Goal: Task Accomplishment & Management: Complete application form

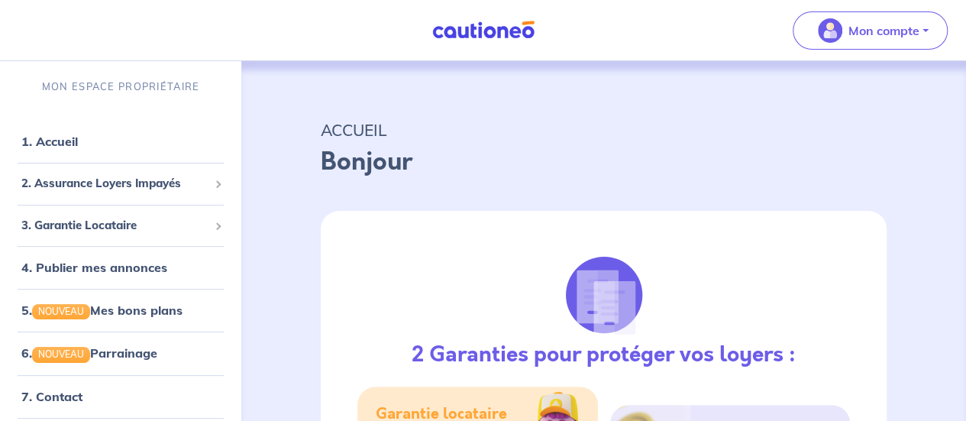
select select "FR"
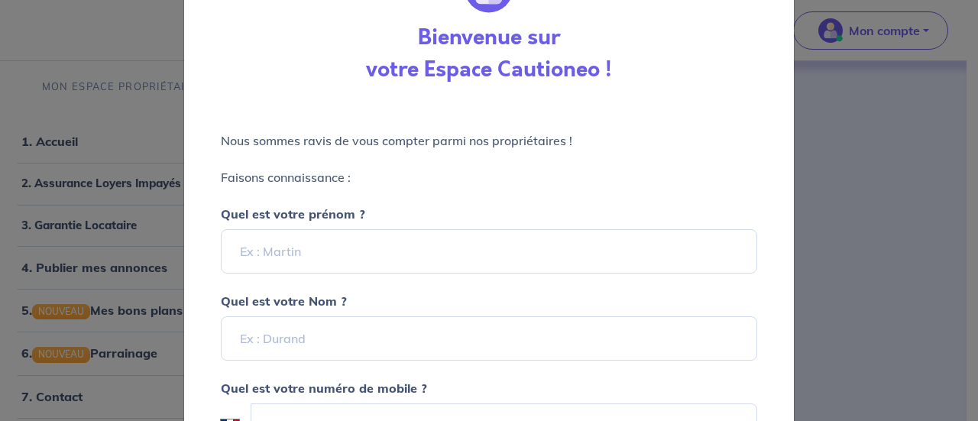
scroll to position [141, 0]
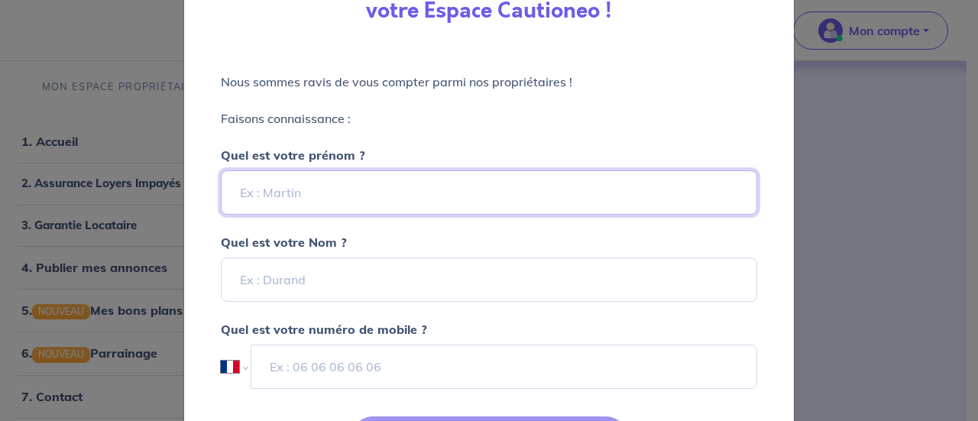
click at [297, 209] on input "Quel est votre prénom ?" at bounding box center [489, 192] width 536 height 44
type input "Maxence"
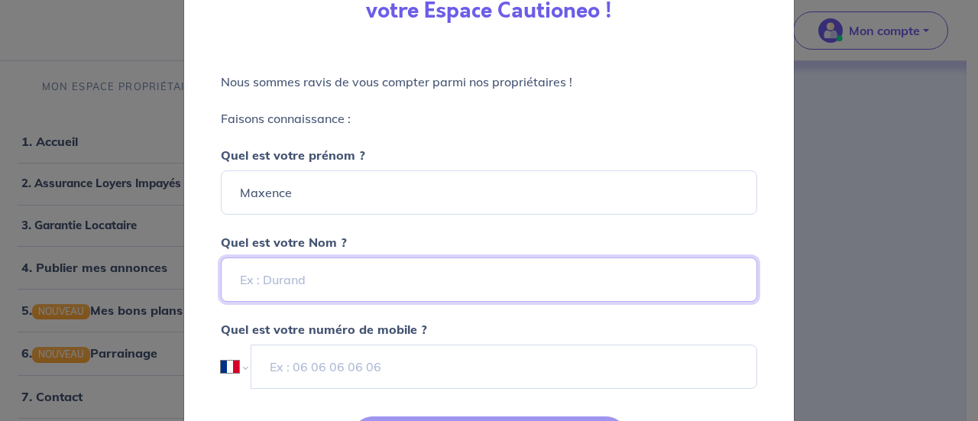
type input "GRAS"
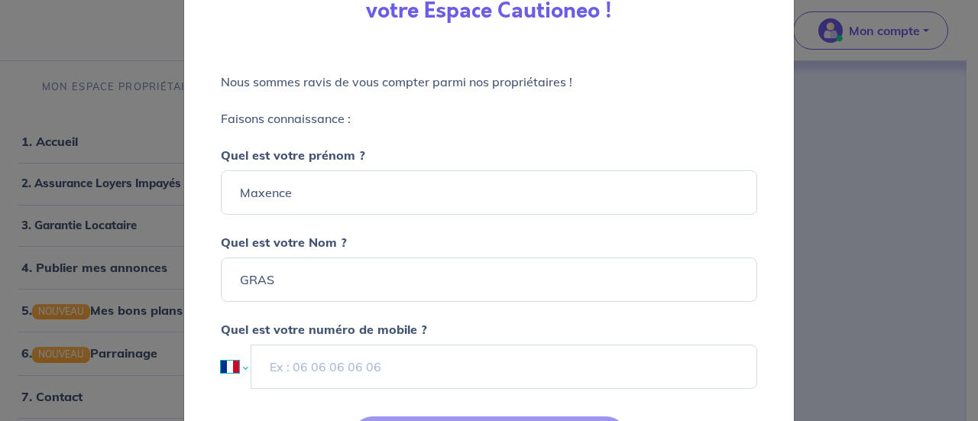
select select "AU"
type input "0477 156 453"
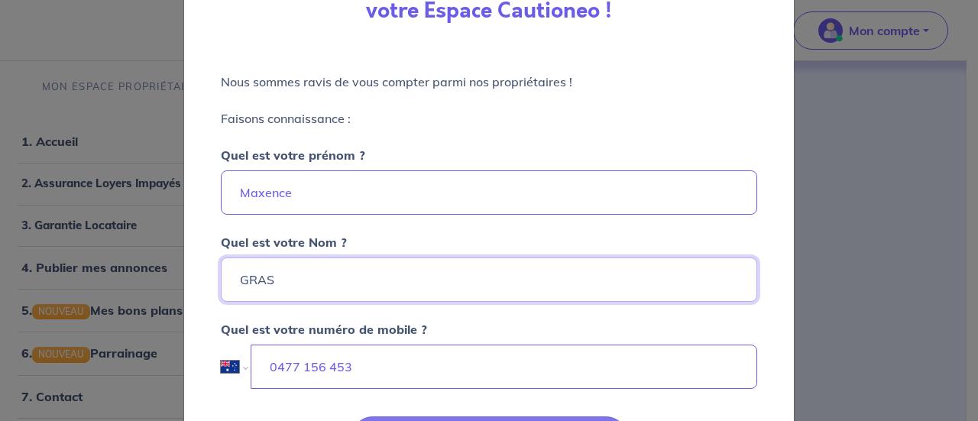
click at [422, 289] on input "GRAS" at bounding box center [489, 279] width 536 height 44
click at [469, 322] on p "Quel est votre numéro de mobile ?" at bounding box center [489, 329] width 536 height 18
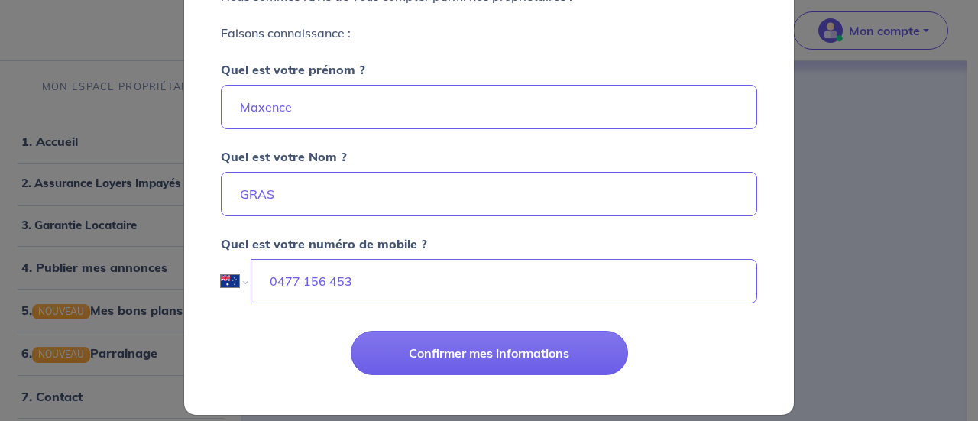
scroll to position [229, 0]
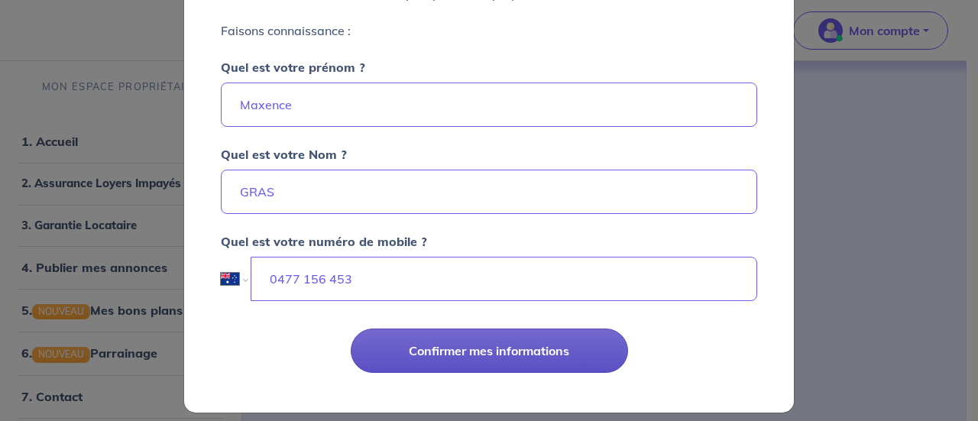
click at [437, 357] on button "Confirmer mes informations" at bounding box center [489, 350] width 277 height 44
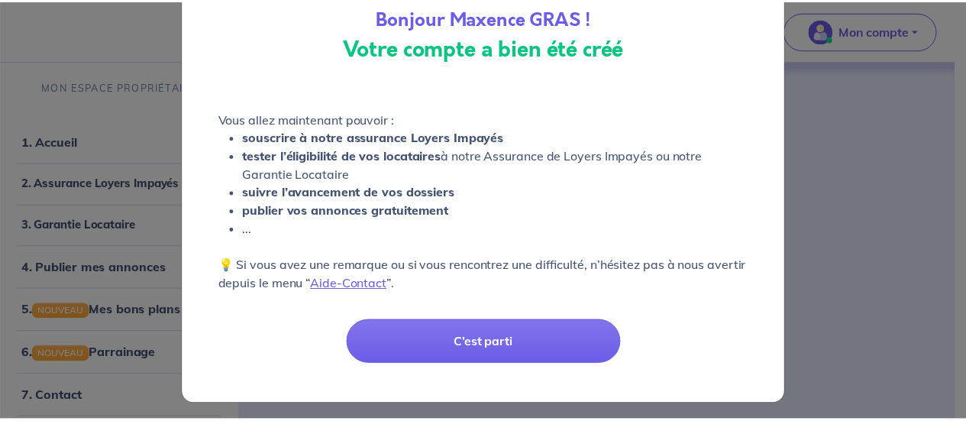
scroll to position [105, 0]
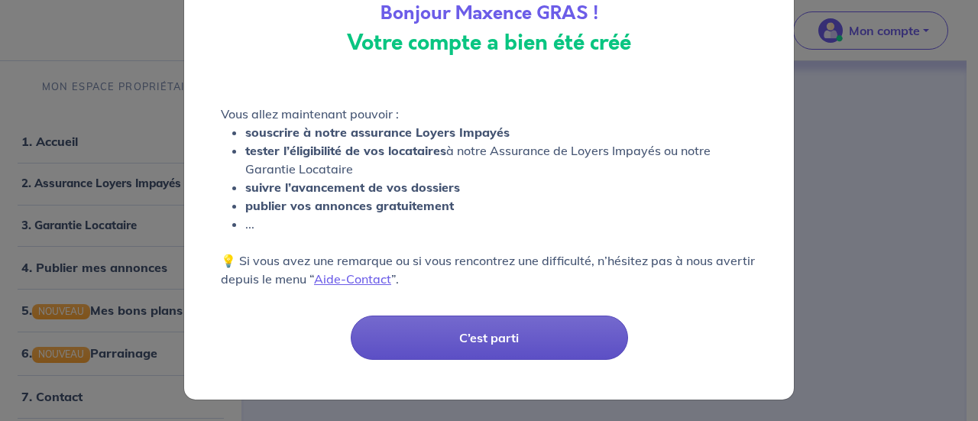
click at [415, 322] on button "C’est parti" at bounding box center [489, 337] width 277 height 44
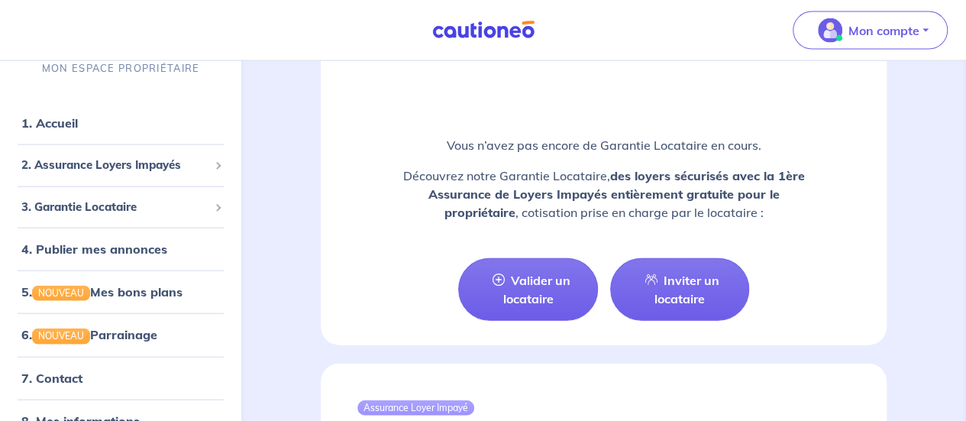
scroll to position [1653, 0]
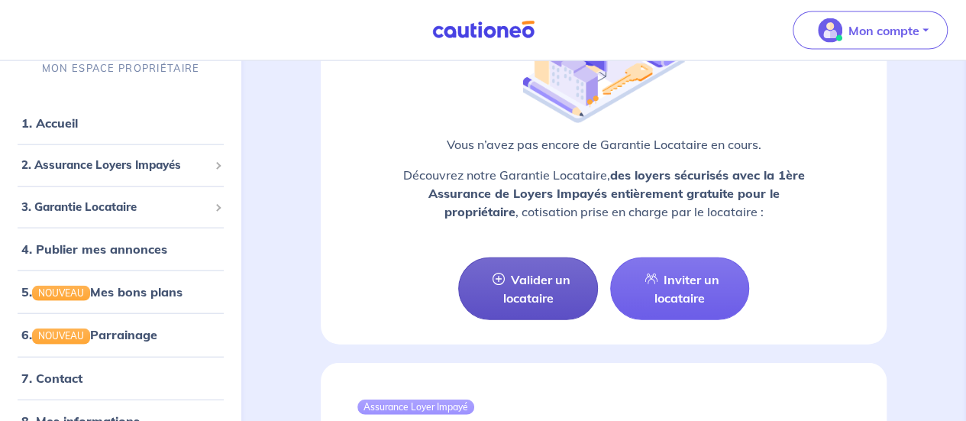
click at [537, 276] on link "Valider un locataire" at bounding box center [527, 288] width 139 height 63
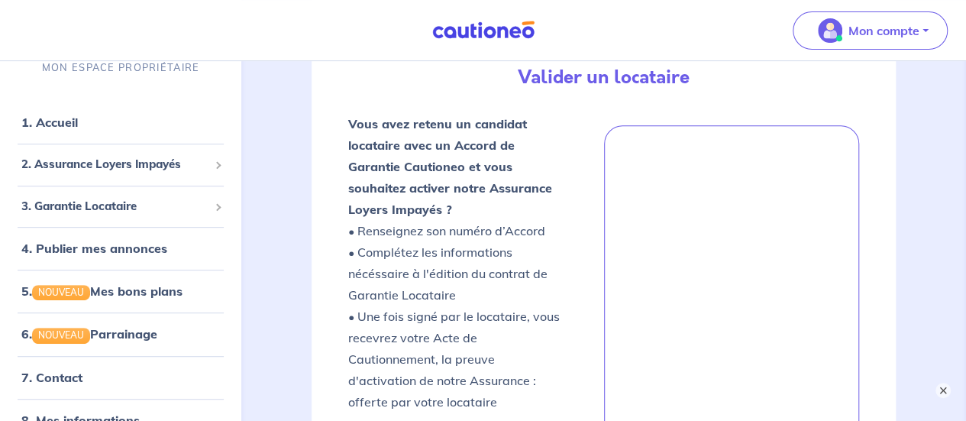
scroll to position [384, 0]
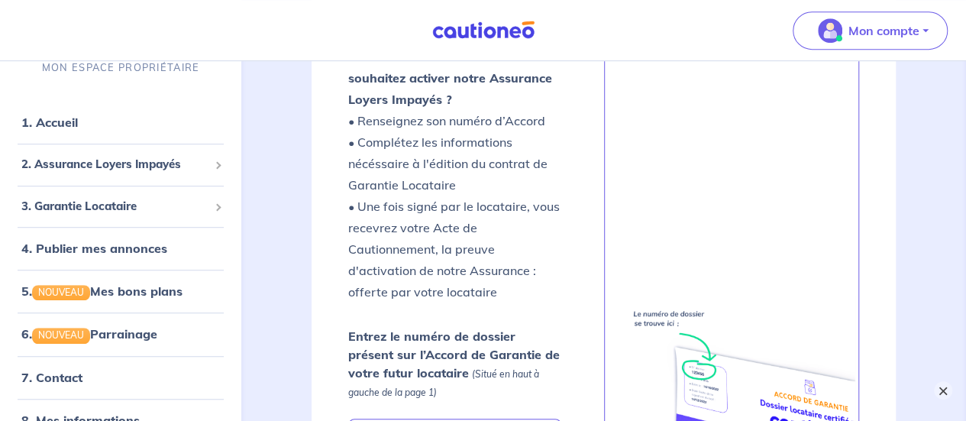
click at [946, 393] on button "×" at bounding box center [943, 390] width 18 height 18
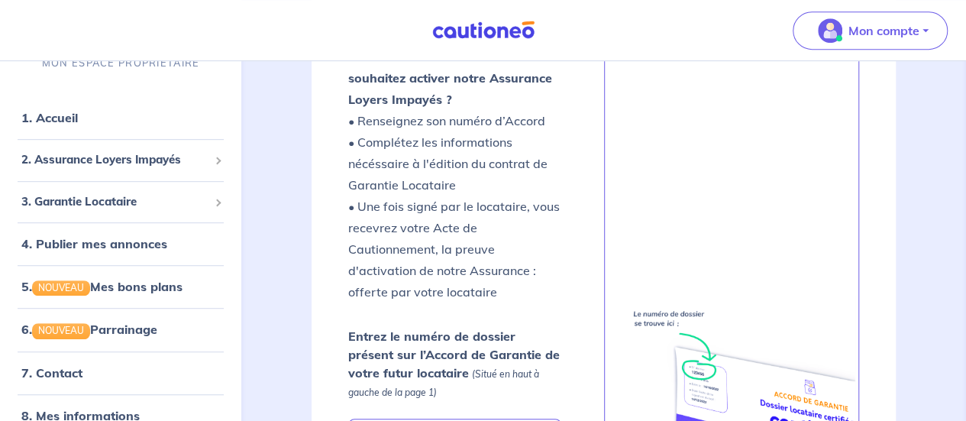
scroll to position [0, 0]
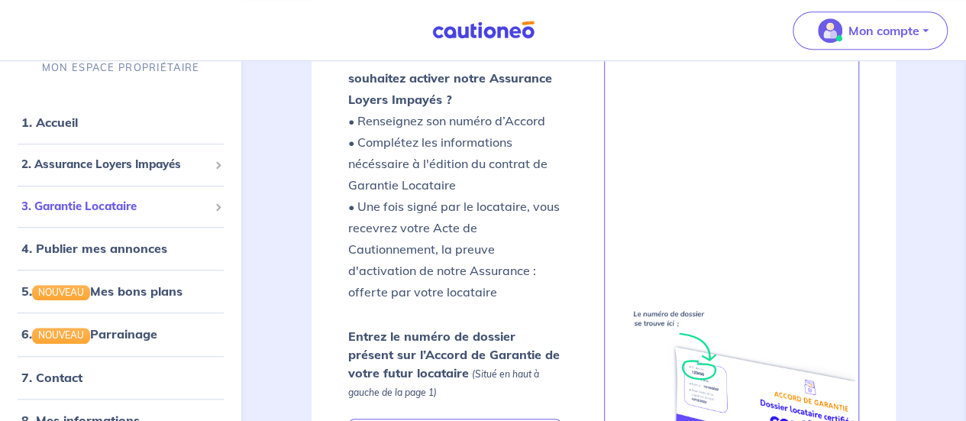
click at [172, 209] on span "3. Garantie Locataire" at bounding box center [114, 207] width 187 height 18
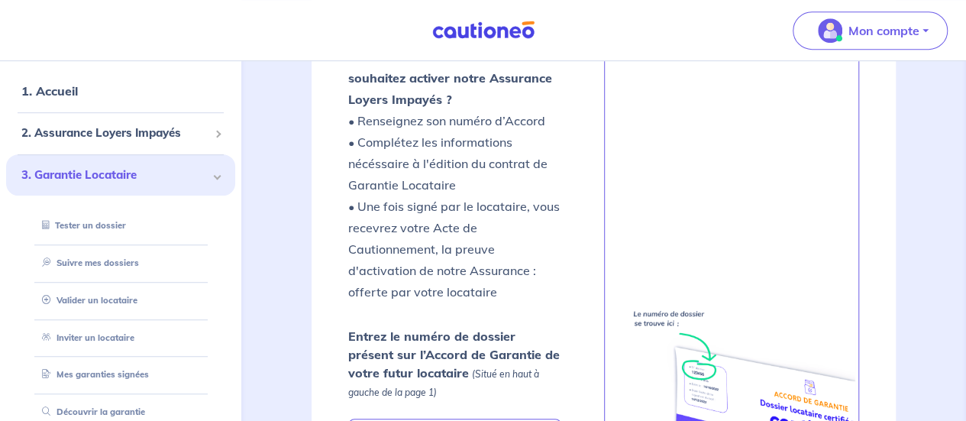
scroll to position [37, 0]
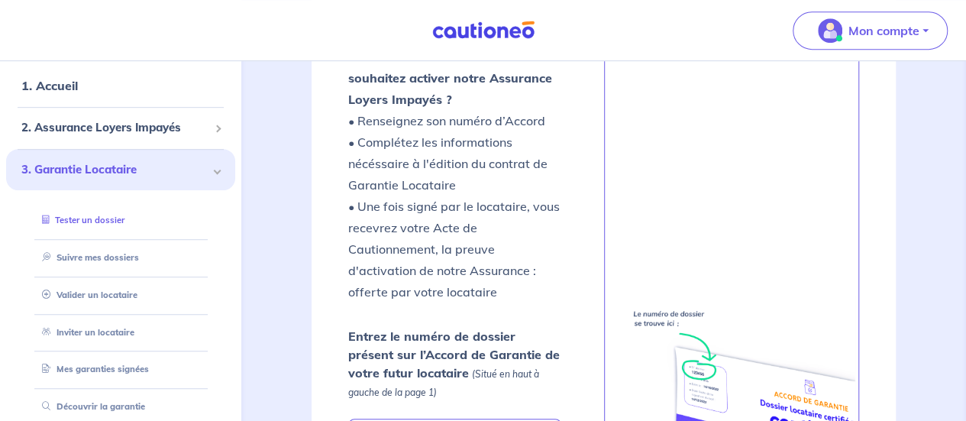
click at [106, 221] on link "Tester un dossier" at bounding box center [80, 220] width 89 height 11
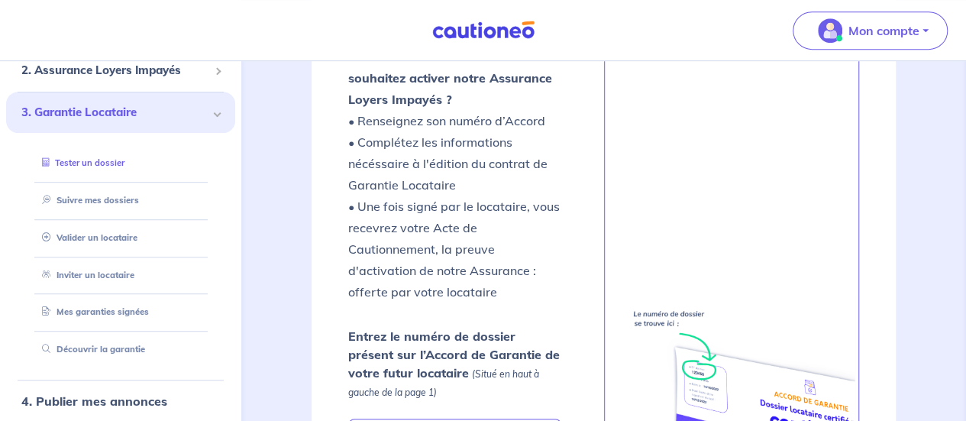
scroll to position [95, 0]
click at [92, 238] on link "Valider un locataire" at bounding box center [86, 236] width 100 height 11
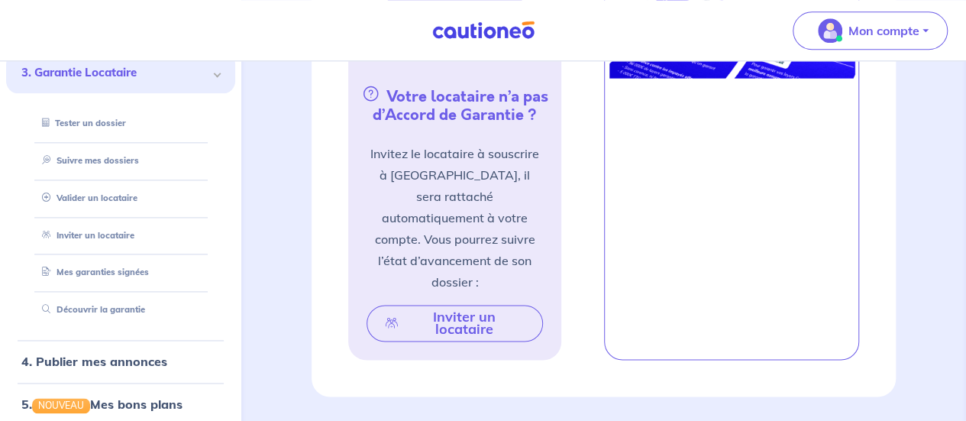
scroll to position [955, 0]
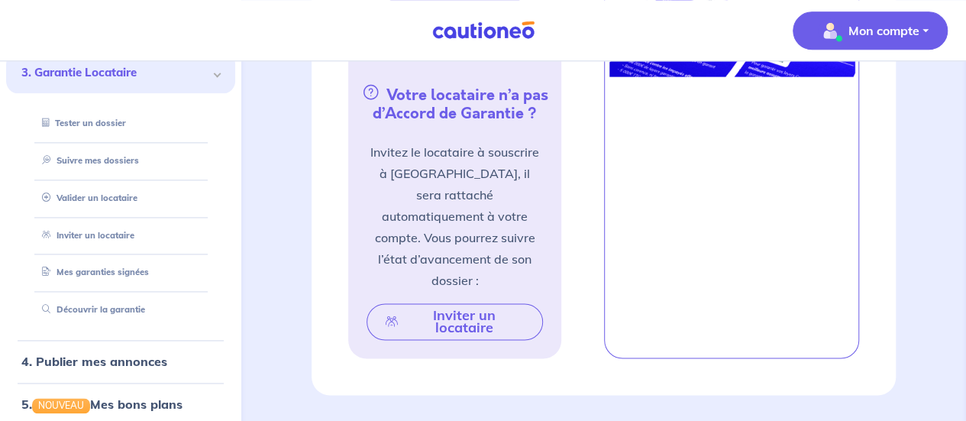
click at [909, 32] on p "Mon compte" at bounding box center [884, 30] width 71 height 18
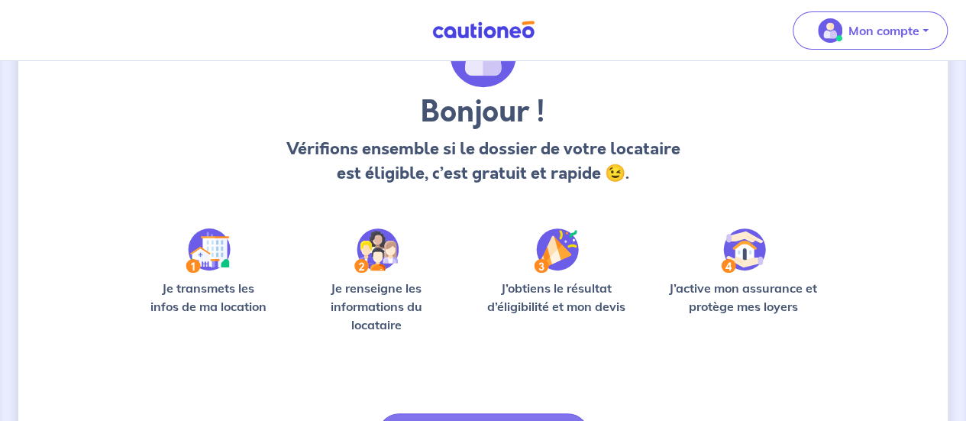
scroll to position [192, 0]
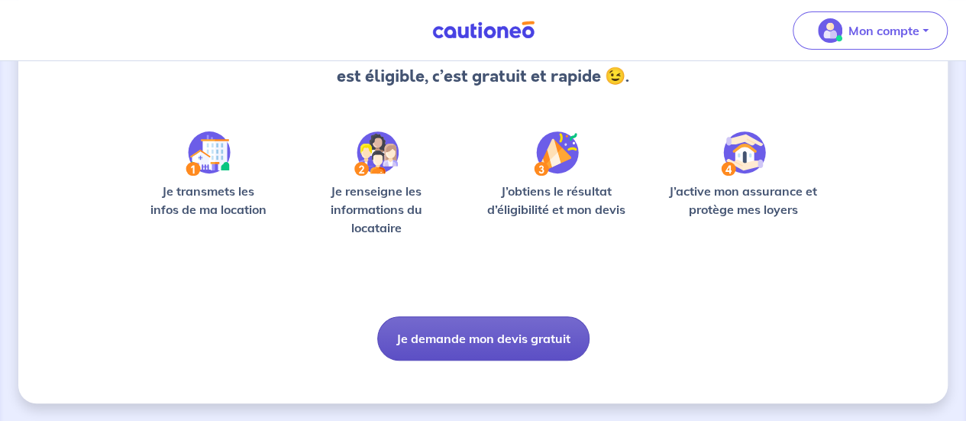
click at [428, 337] on button "Je demande mon devis gratuit" at bounding box center [483, 338] width 212 height 44
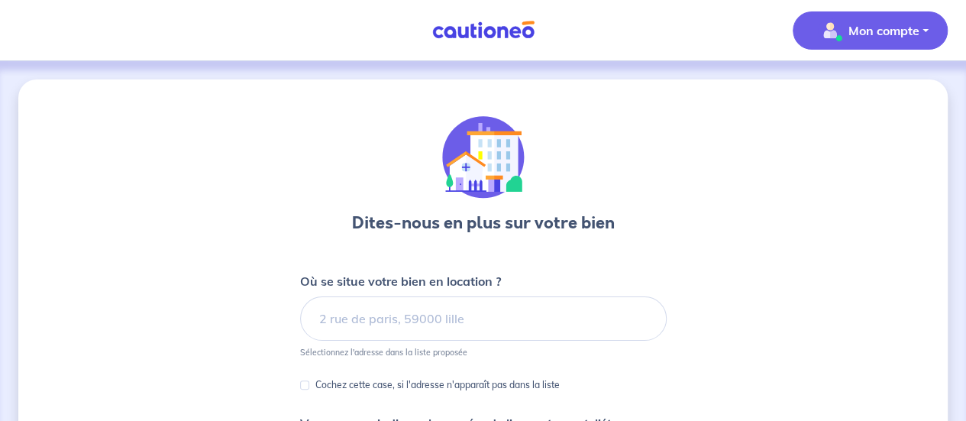
click at [918, 31] on button "Mon compte" at bounding box center [870, 30] width 155 height 38
click at [655, 156] on div "Dites-nous en plus sur votre bien Où se situe votre bien en location ? Sélectio…" at bounding box center [483, 391] width 367 height 551
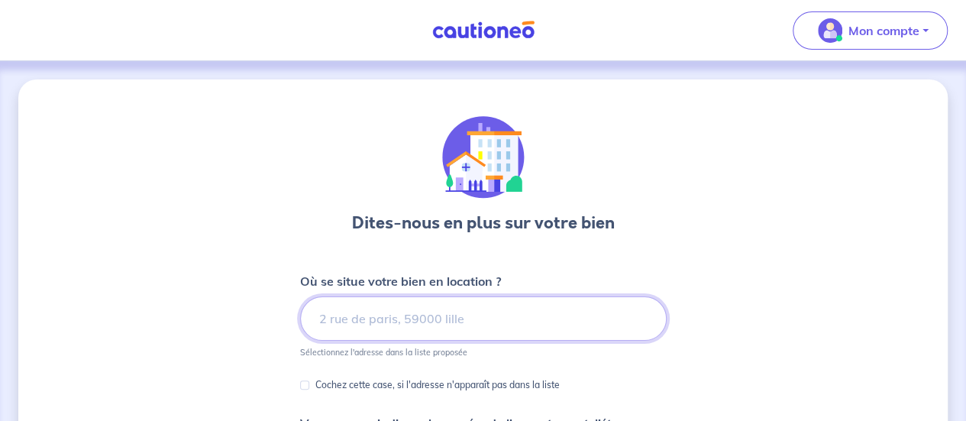
click at [373, 309] on input at bounding box center [483, 318] width 367 height 44
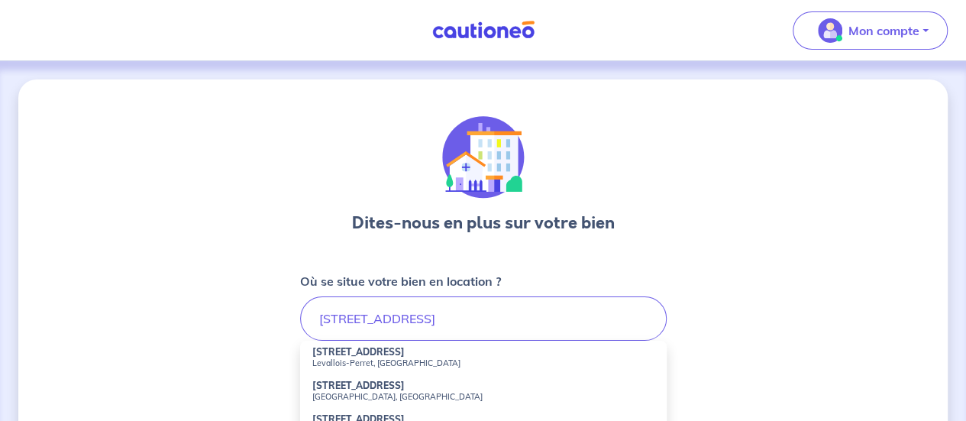
click at [348, 381] on strong "[STREET_ADDRESS]" at bounding box center [358, 385] width 92 height 11
type input "[STREET_ADDRESS]"
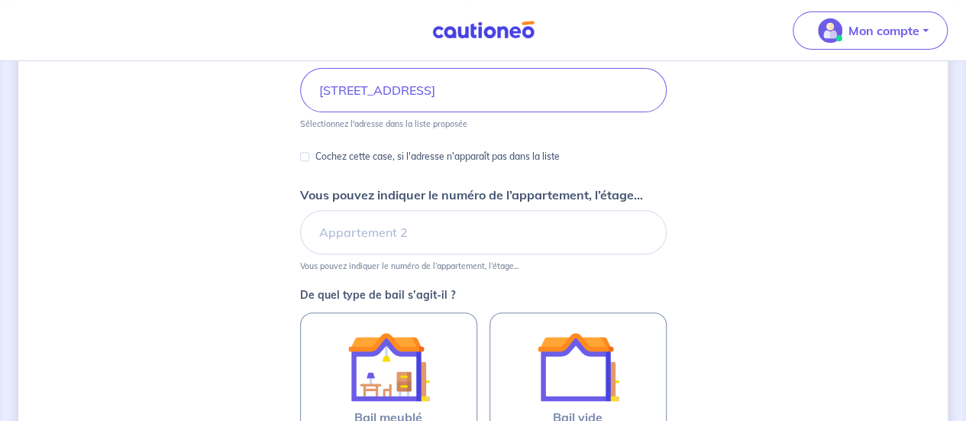
scroll to position [229, 0]
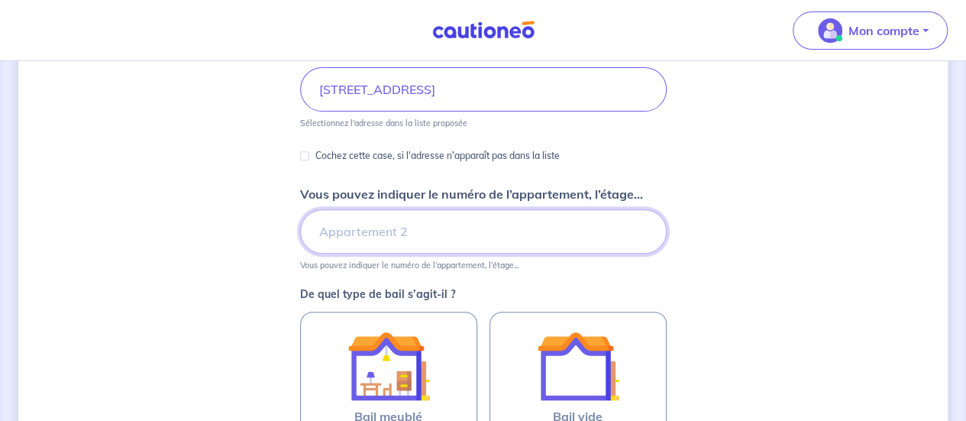
click at [409, 233] on input "Vous pouvez indiquer le numéro de l’appartement, l’étage..." at bounding box center [483, 231] width 367 height 44
type input "5e etage - Lot 63"
click at [258, 247] on div "Dites-nous en plus sur votre bien Où se situe votre bien en location ? [STREET_…" at bounding box center [482, 250] width 929 height 800
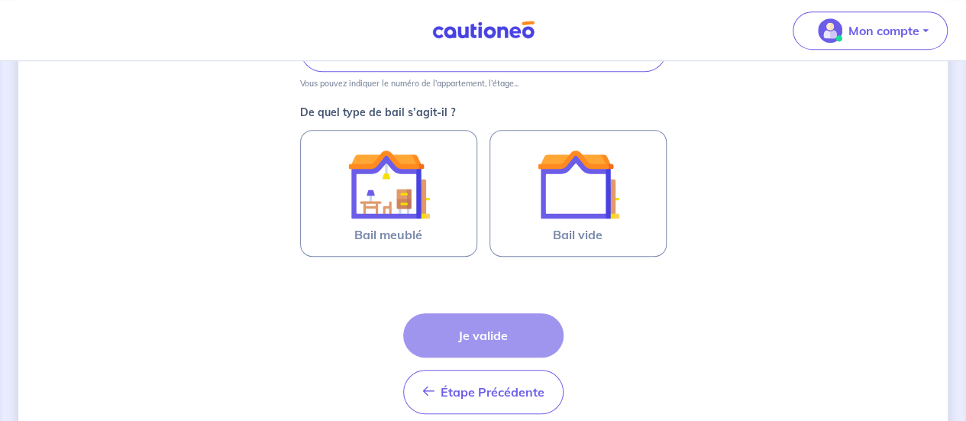
scroll to position [412, 0]
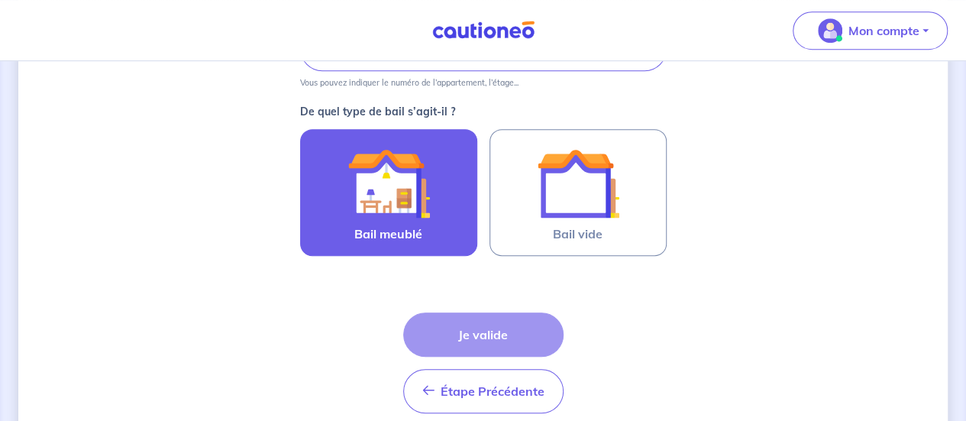
click at [397, 176] on img at bounding box center [389, 183] width 82 height 82
click at [0, 0] on input "Bail meublé" at bounding box center [0, 0] width 0 height 0
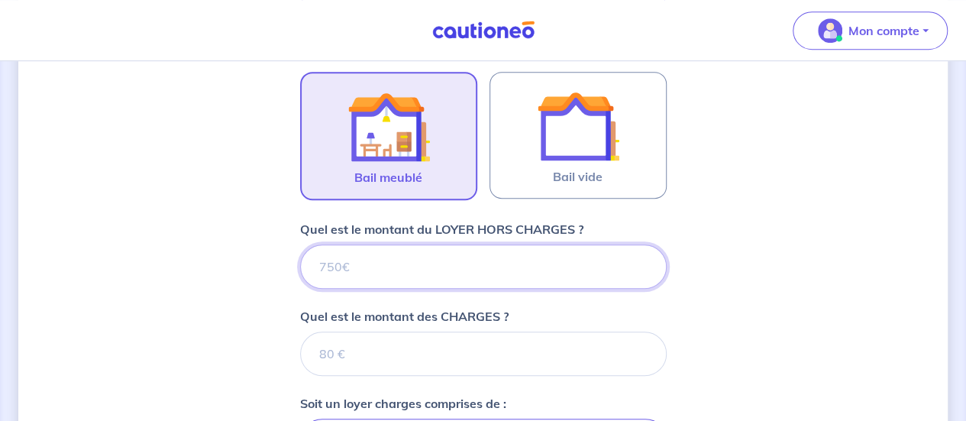
scroll to position [470, 0]
type input "830"
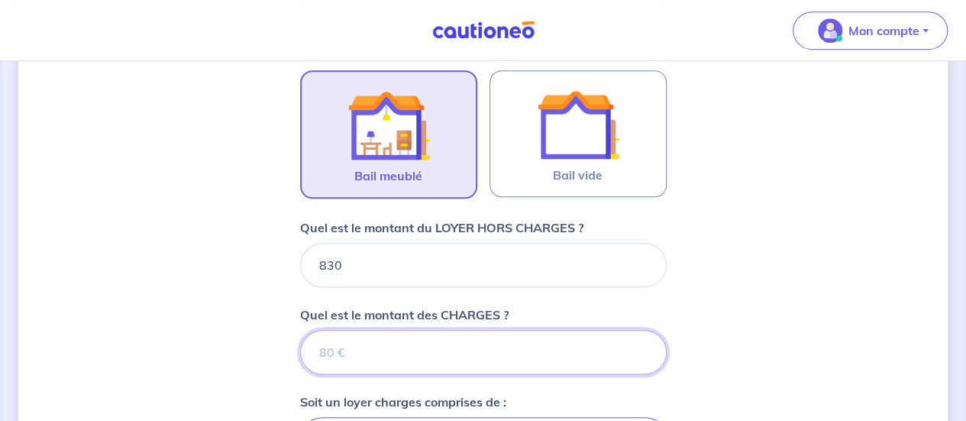
click at [359, 352] on input "Quel est le montant des CHARGES ?" at bounding box center [483, 352] width 367 height 44
type input "110"
type input "940"
type input "110"
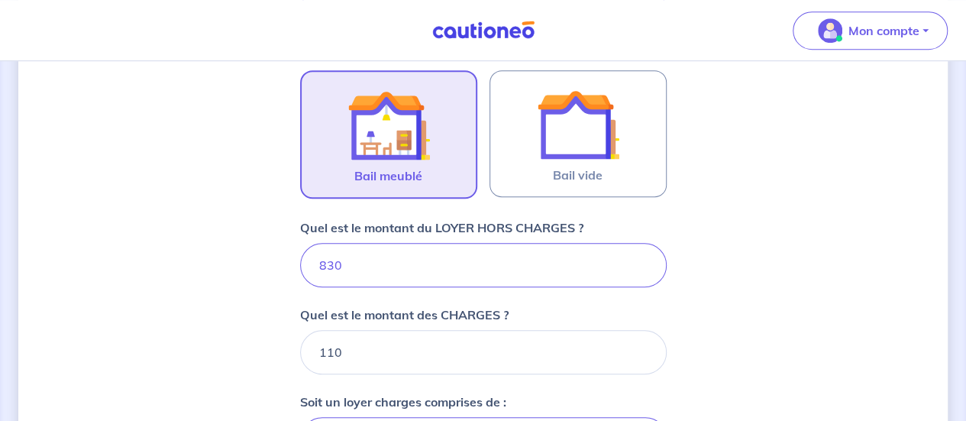
click at [210, 328] on div "Dites-nous en plus sur votre bien Où se situe votre bien en location ? [STREET_…" at bounding box center [482, 201] width 929 height 1184
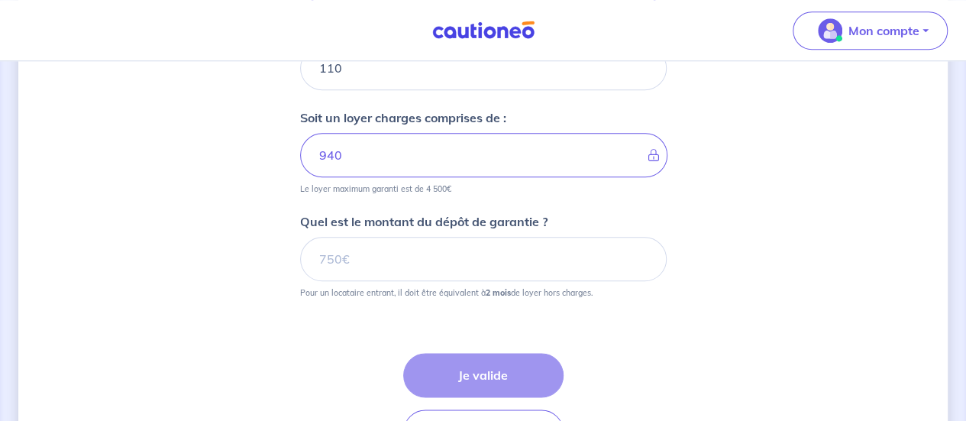
scroll to position [761, 0]
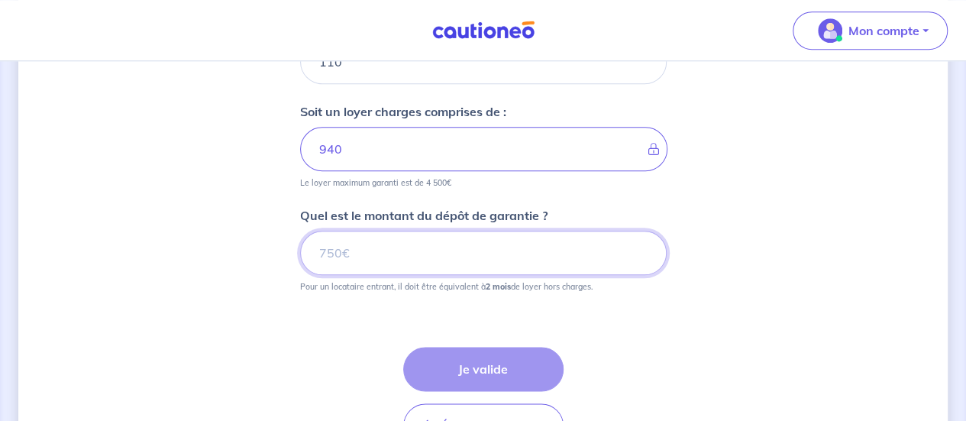
click at [355, 257] on input "Quel est le montant du dépôt de garantie ?" at bounding box center [483, 253] width 367 height 44
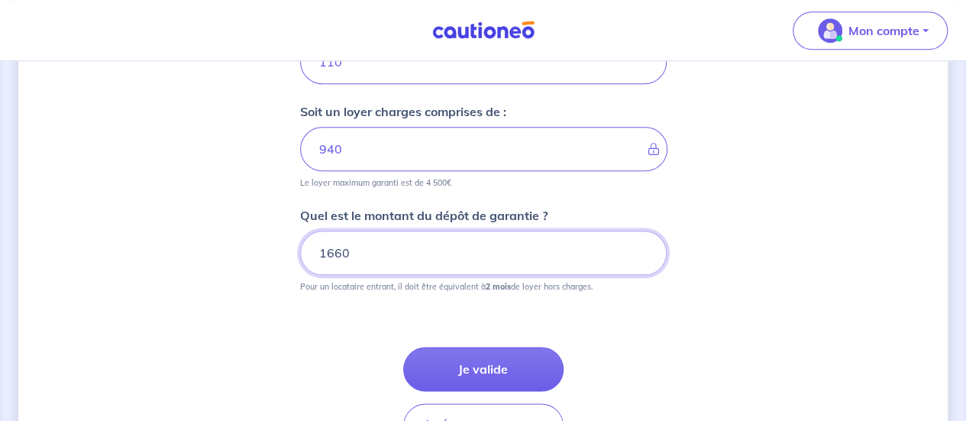
type input "1660"
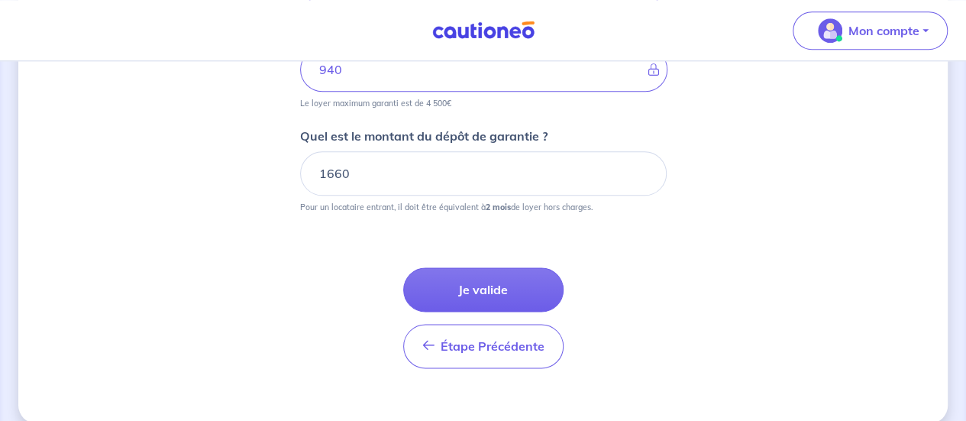
scroll to position [856, 0]
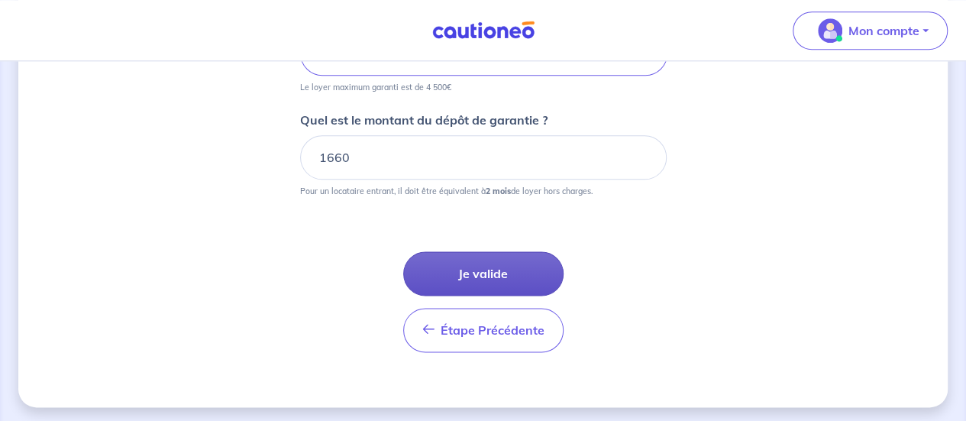
click at [452, 280] on button "Je valide" at bounding box center [483, 273] width 160 height 44
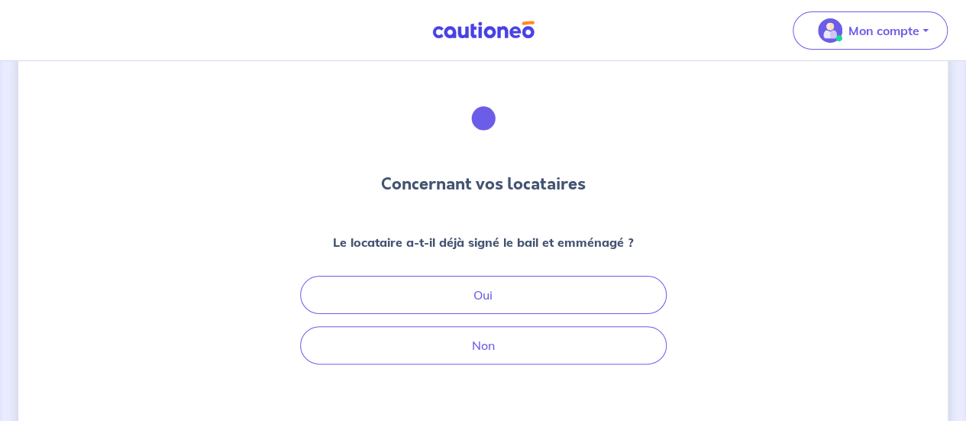
scroll to position [45, 0]
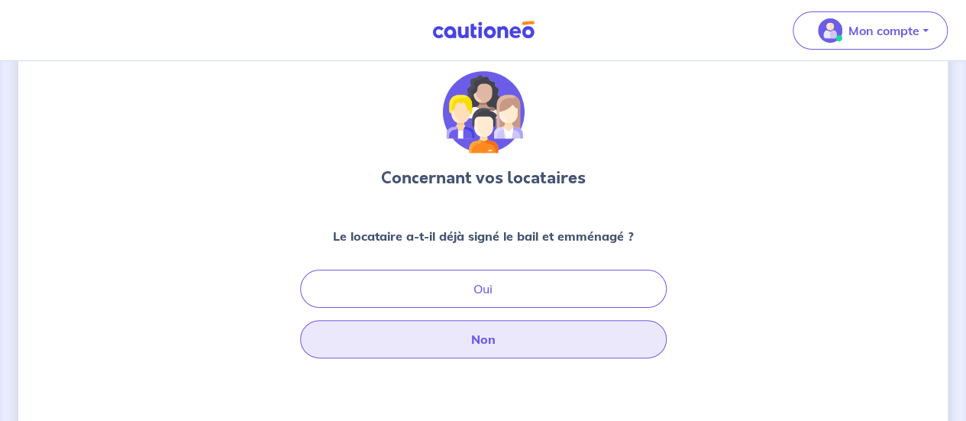
click at [495, 338] on button "Non" at bounding box center [483, 339] width 367 height 38
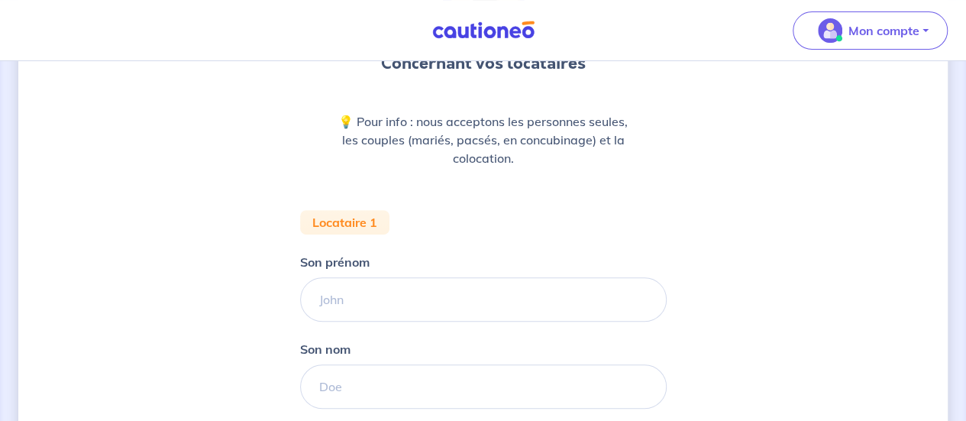
scroll to position [235, 0]
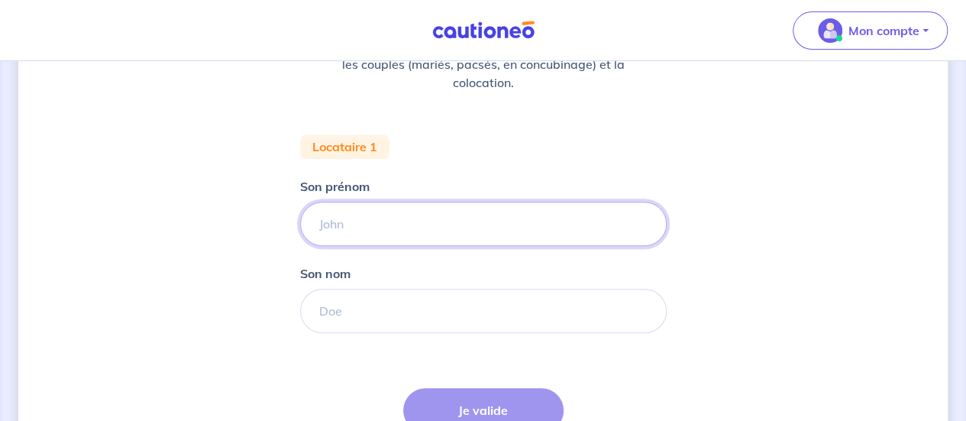
click at [394, 224] on input "Son prénom" at bounding box center [483, 224] width 367 height 44
type input "[PERSON_NAME]"
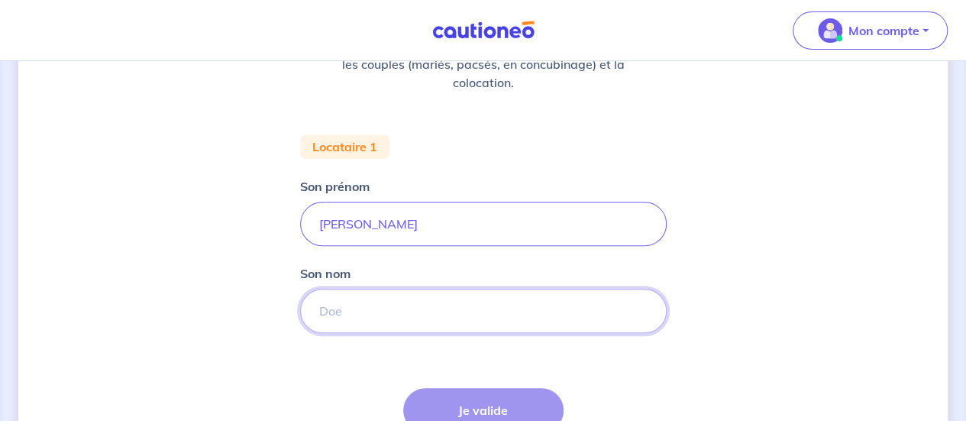
click at [370, 306] on input "Son nom" at bounding box center [483, 311] width 367 height 44
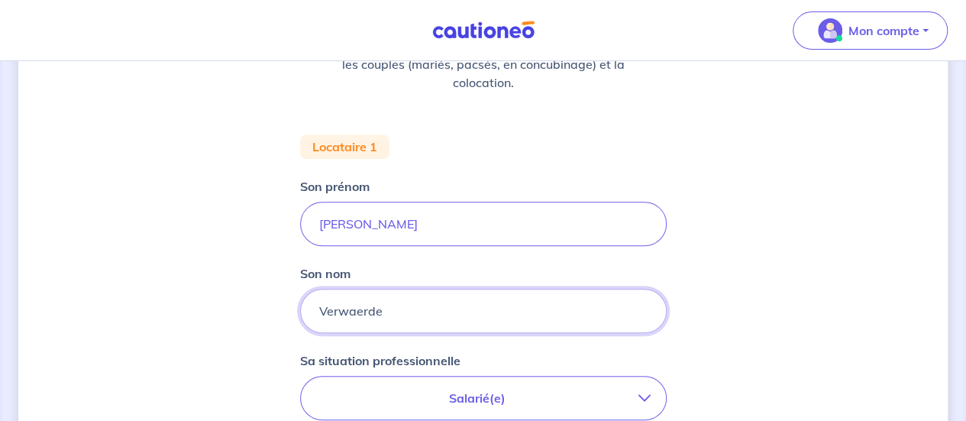
type input "Verwaerde"
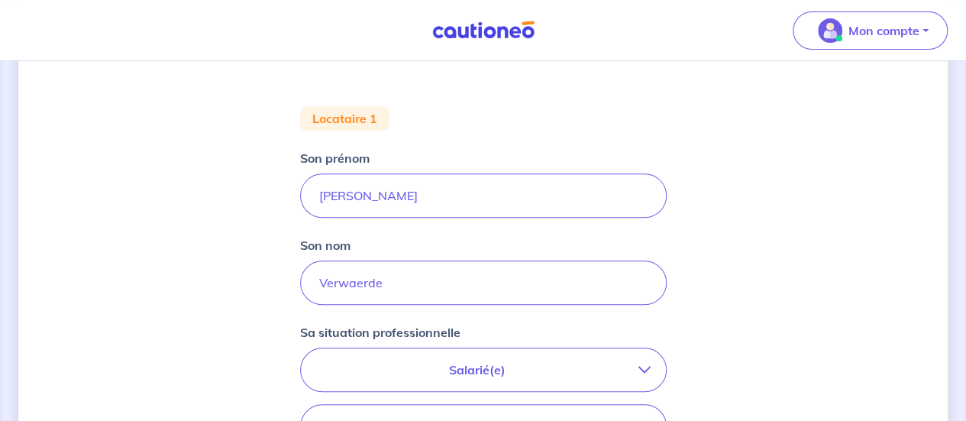
scroll to position [275, 0]
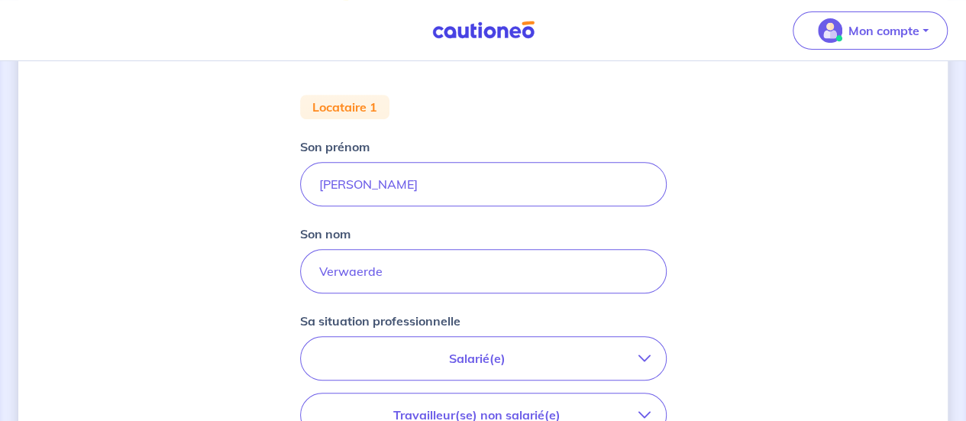
click at [252, 276] on div "Concernant vos locataires 💡 Pour info : nous acceptons les personnes seules, le…" at bounding box center [482, 286] width 929 height 965
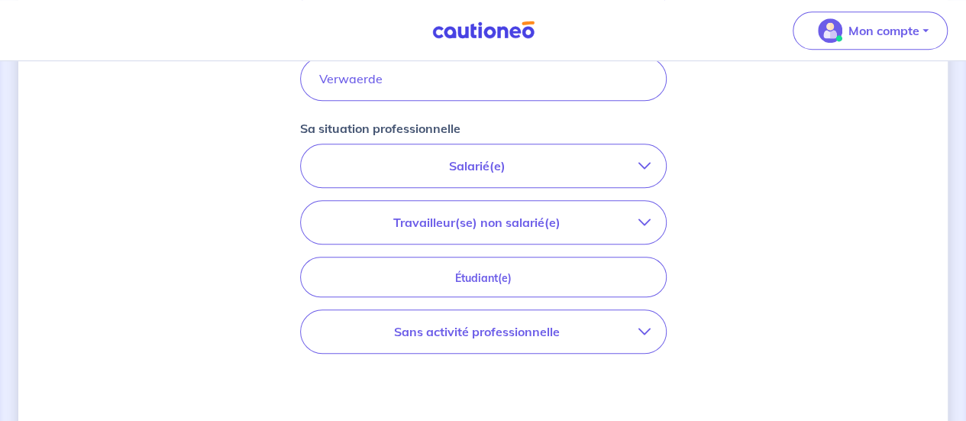
scroll to position [468, 0]
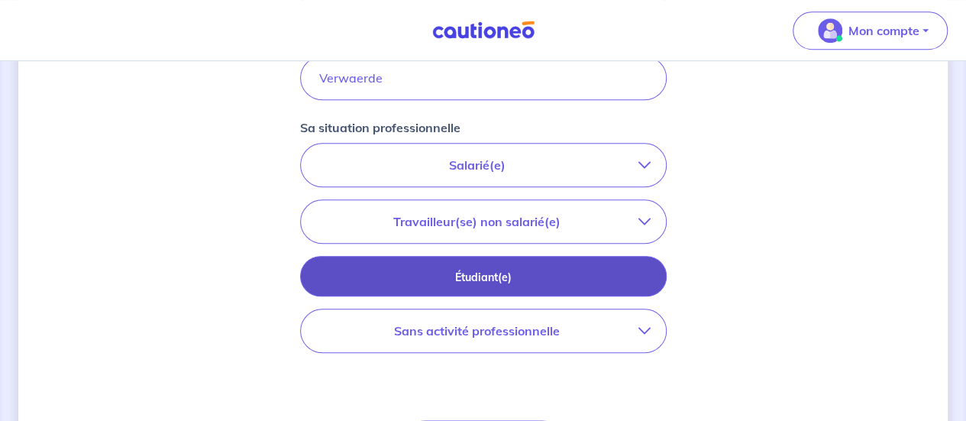
click at [464, 279] on p "Étudiant(e)" at bounding box center [483, 277] width 328 height 17
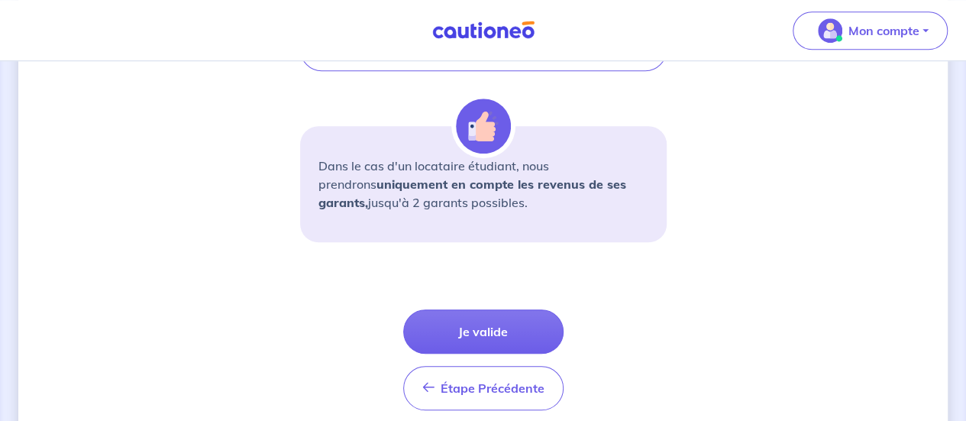
scroll to position [584, 0]
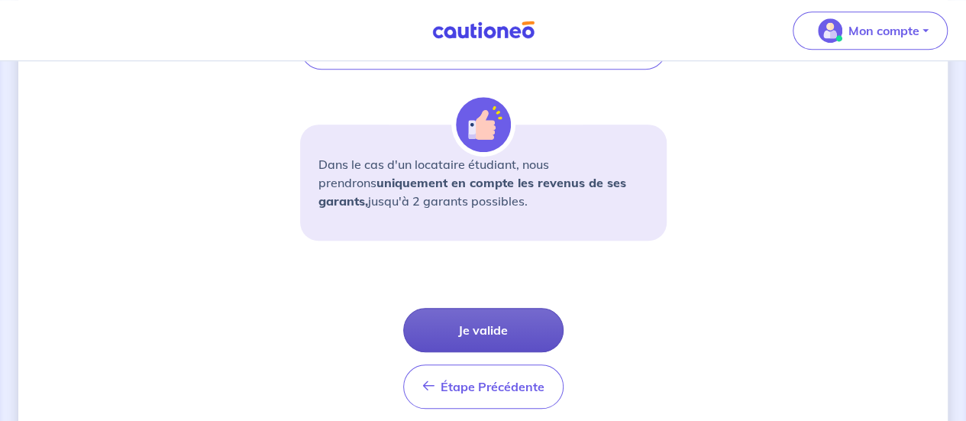
click at [469, 328] on button "Je valide" at bounding box center [483, 330] width 160 height 44
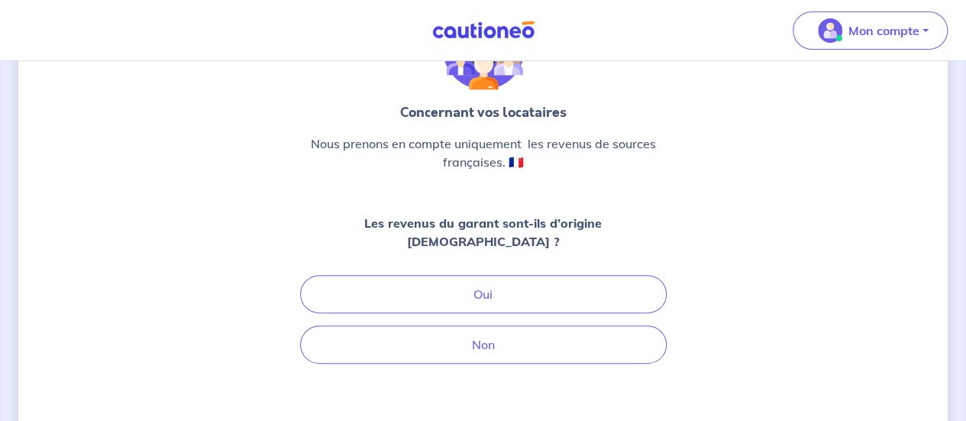
scroll to position [124, 0]
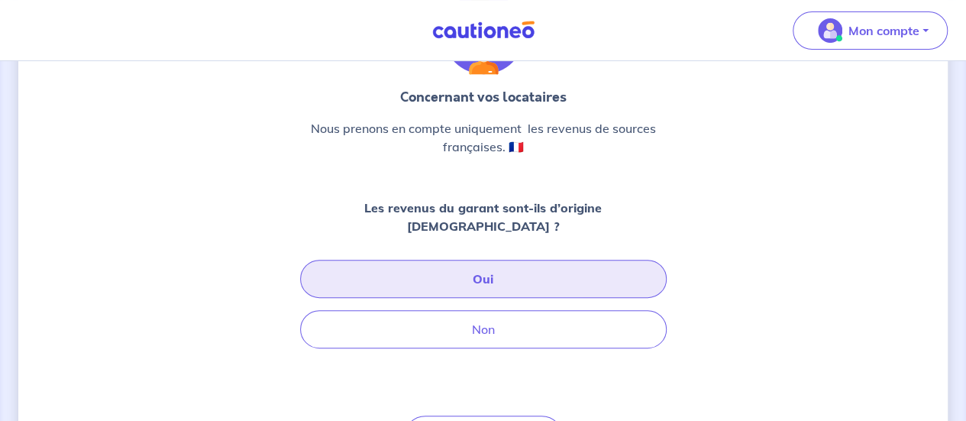
click at [431, 263] on button "Oui" at bounding box center [483, 279] width 367 height 38
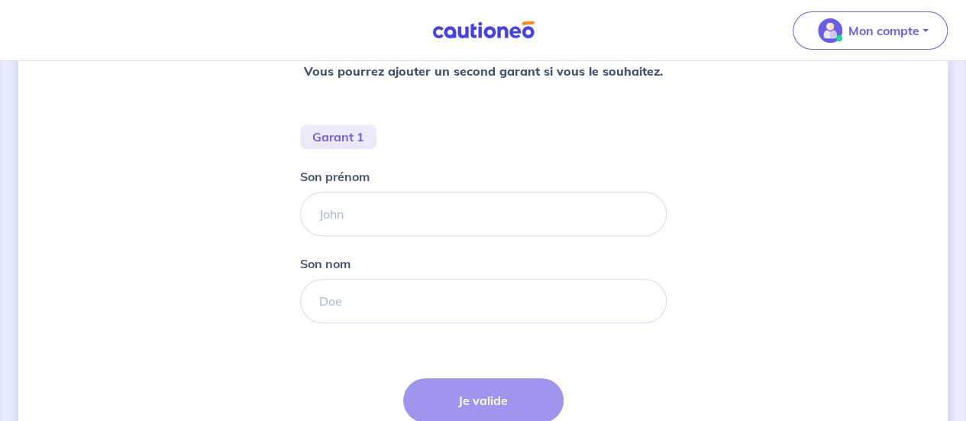
scroll to position [280, 0]
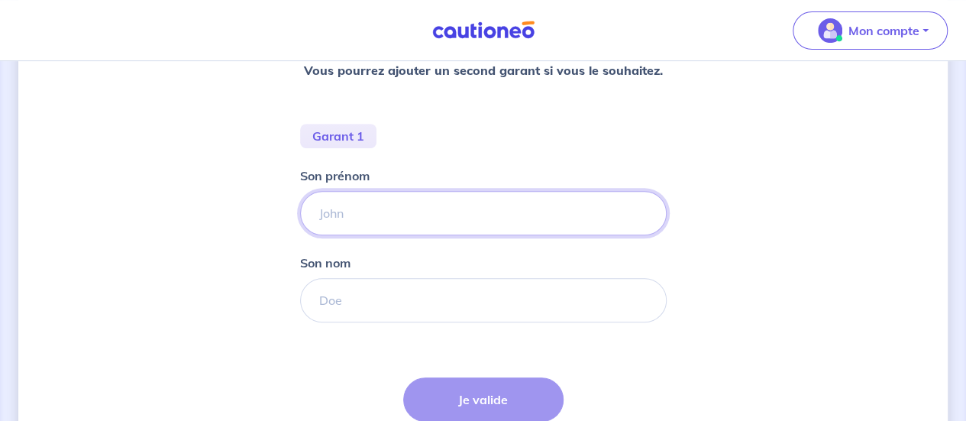
click at [354, 219] on input "Son prénom" at bounding box center [483, 213] width 367 height 44
type input "e"
type input "[PERSON_NAME]"
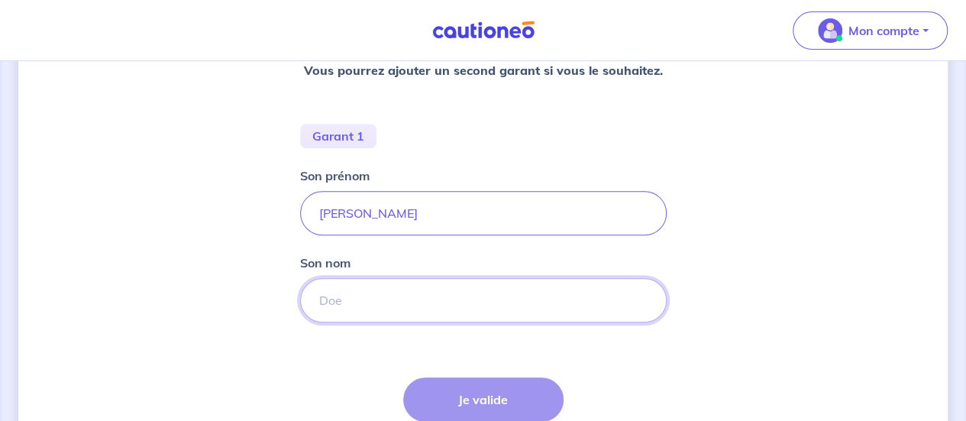
click at [371, 286] on input "Son nom" at bounding box center [483, 300] width 367 height 44
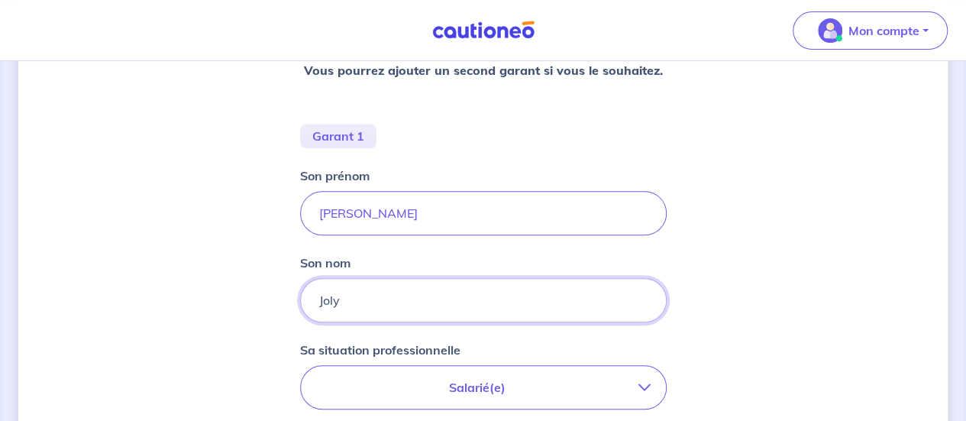
type input "Joly"
click at [252, 302] on div "Concernant les garants de : [PERSON_NAME] Votre locataire est étudiant, nous al…" at bounding box center [482, 273] width 929 height 946
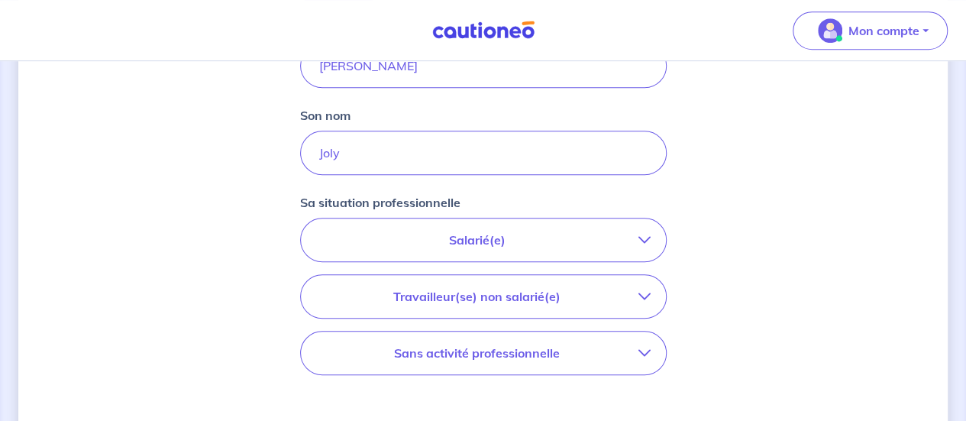
scroll to position [441, 0]
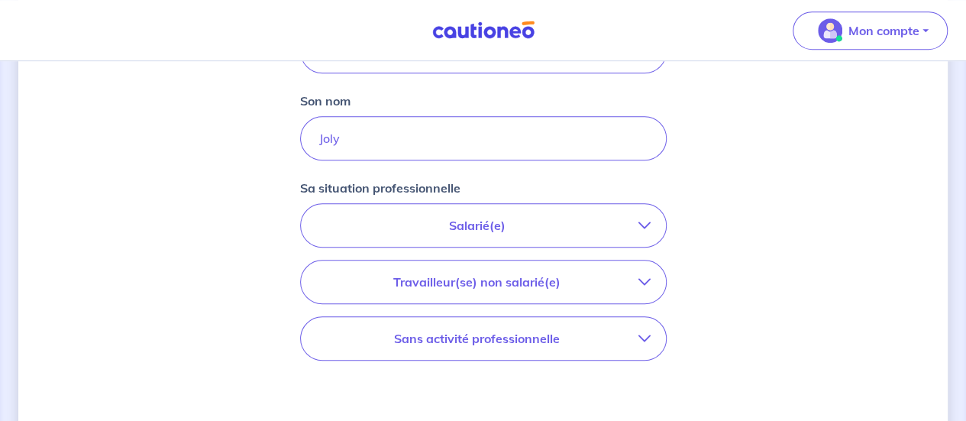
click at [451, 219] on p "Salarié(e)" at bounding box center [477, 225] width 322 height 18
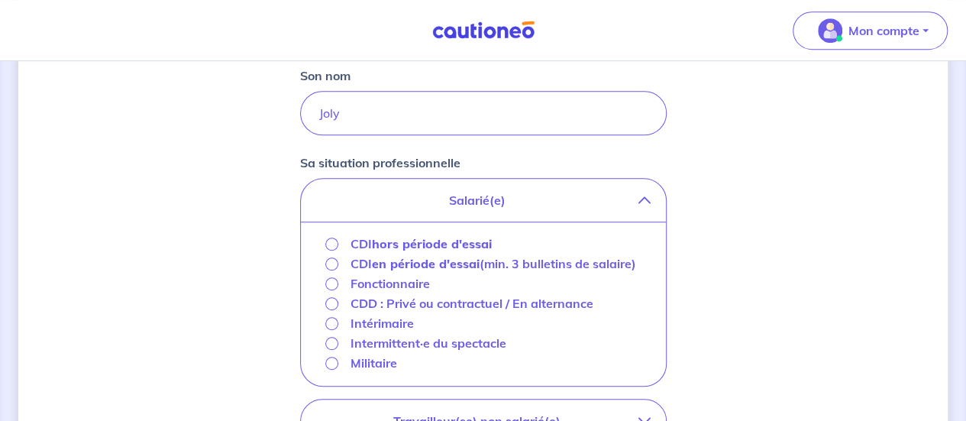
scroll to position [474, 0]
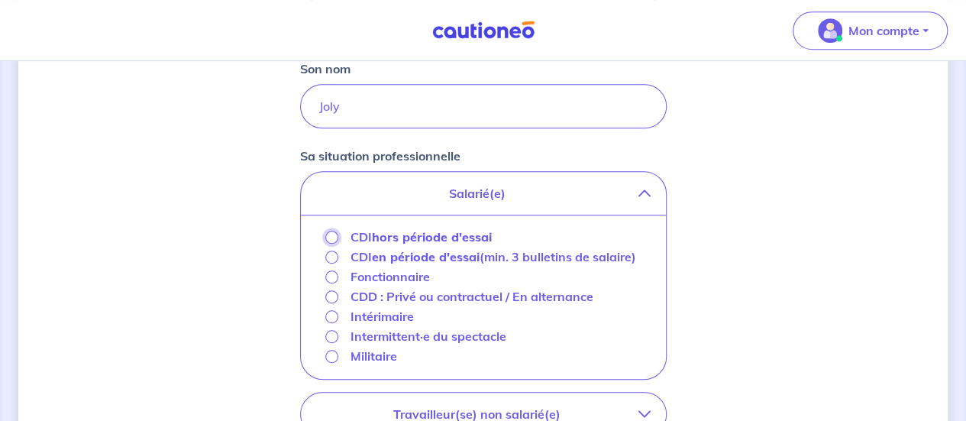
click at [331, 234] on input "CDI hors période d'essai" at bounding box center [331, 237] width 13 height 13
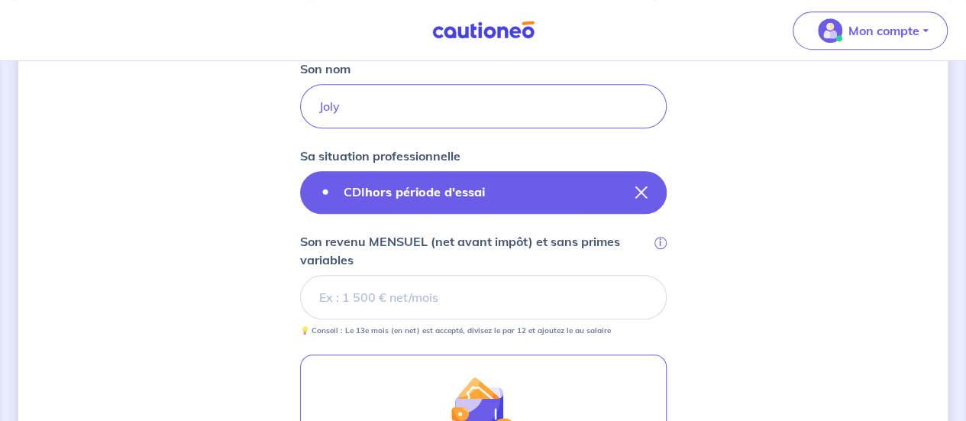
click at [412, 190] on strong "hors période d'essai" at bounding box center [425, 191] width 120 height 15
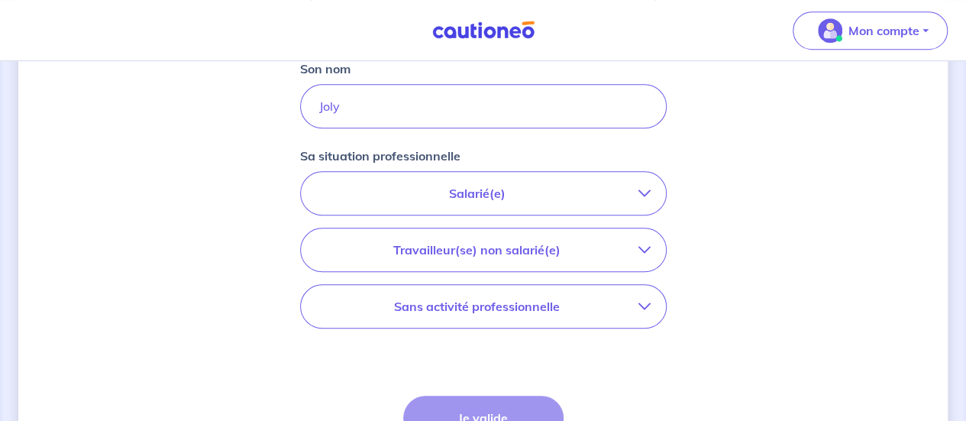
click at [412, 190] on p "Salarié(e)" at bounding box center [477, 193] width 322 height 18
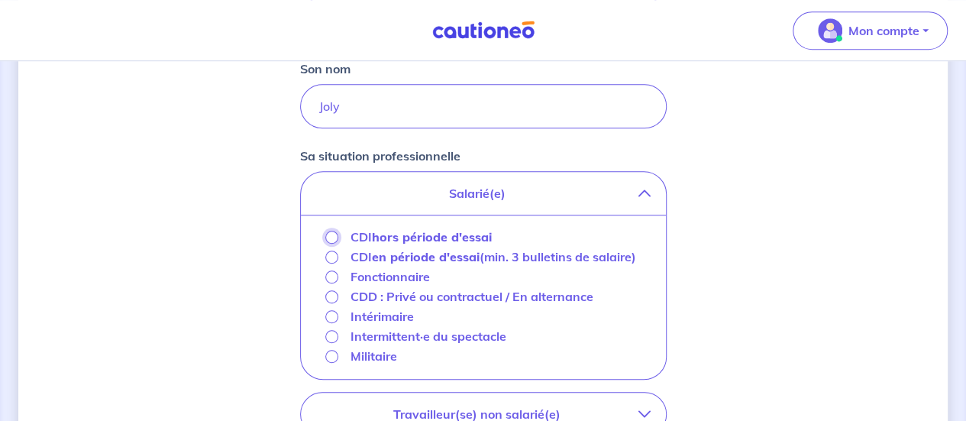
click at [330, 234] on input "CDI hors période d'essai" at bounding box center [331, 237] width 13 height 13
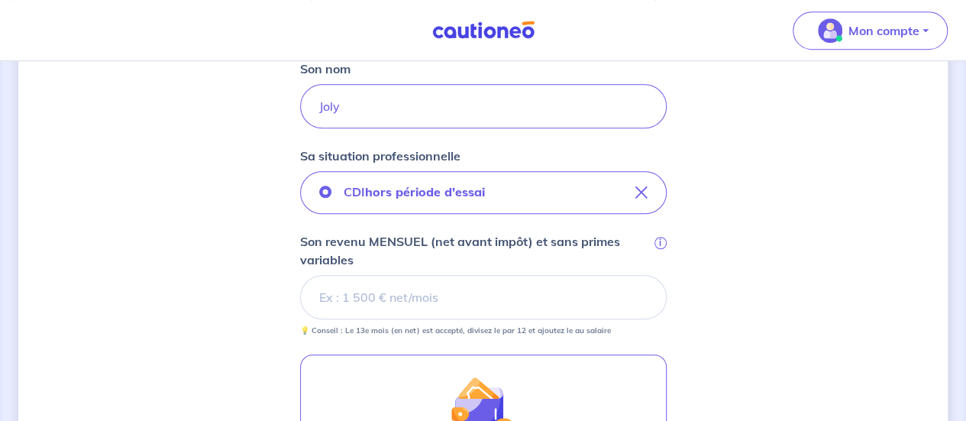
click at [217, 244] on div "Concernant les garants de : [PERSON_NAME] Votre locataire est étudiant, nous al…" at bounding box center [482, 162] width 929 height 1112
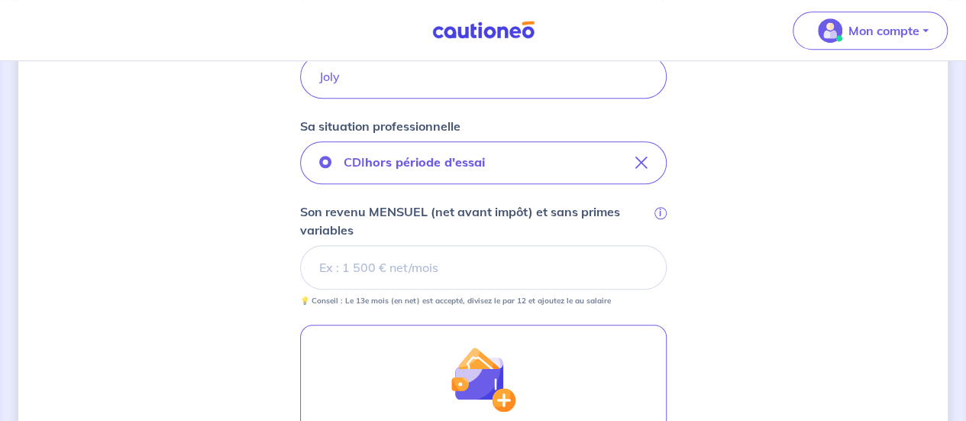
scroll to position [504, 0]
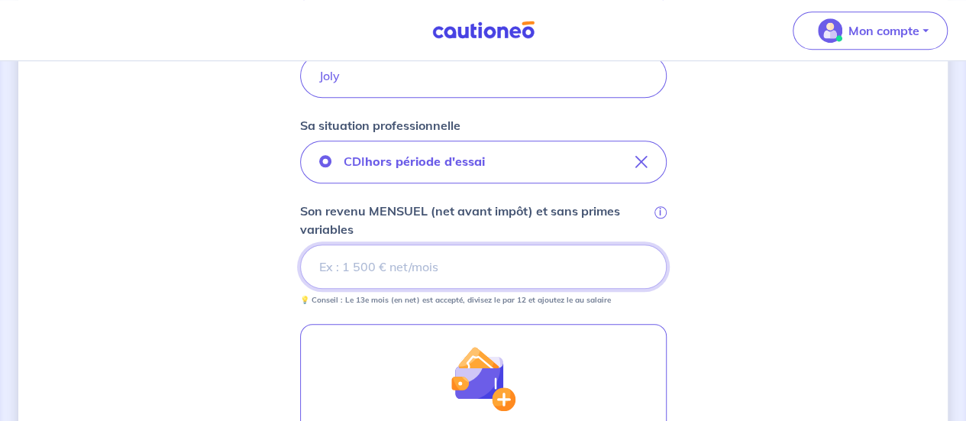
click at [451, 260] on input "Son revenu MENSUEL (net avant impôt) et sans primes variables i" at bounding box center [483, 266] width 367 height 44
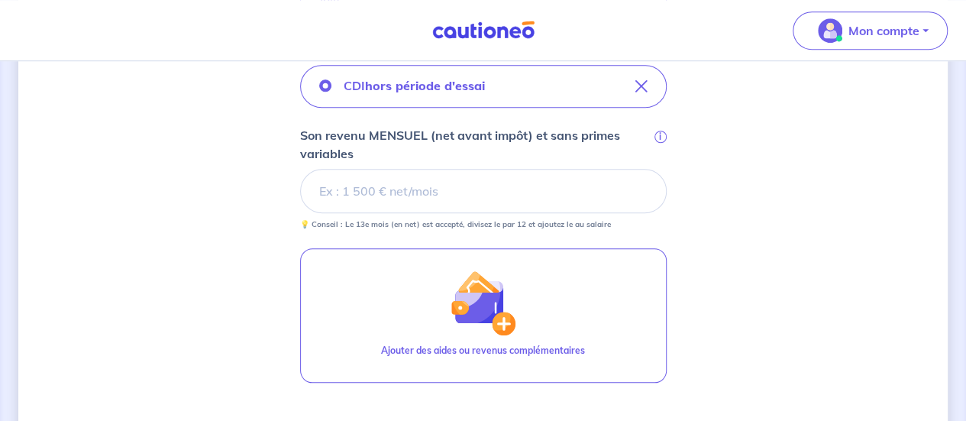
scroll to position [580, 0]
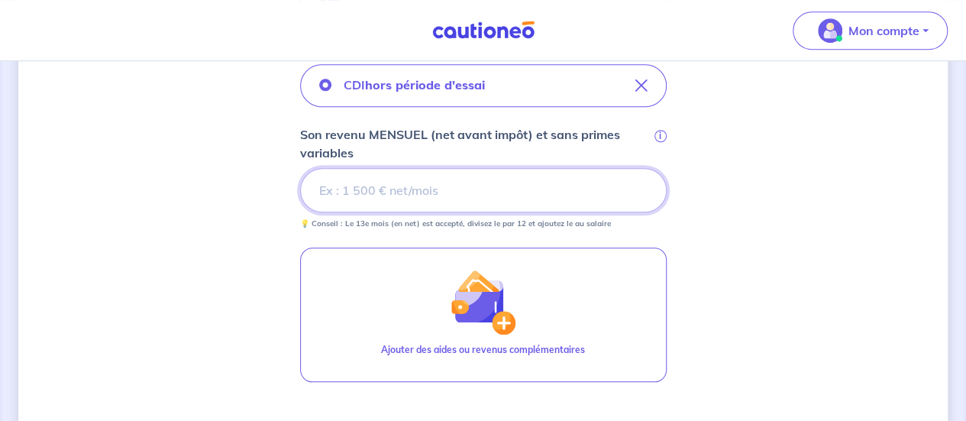
click at [347, 187] on input "Son revenu MENSUEL (net avant impôt) et sans primes variables i" at bounding box center [483, 190] width 367 height 44
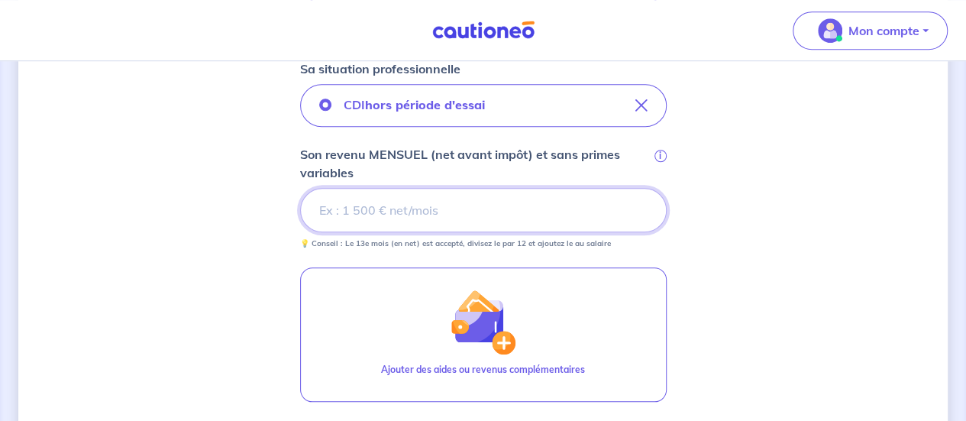
scroll to position [559, 0]
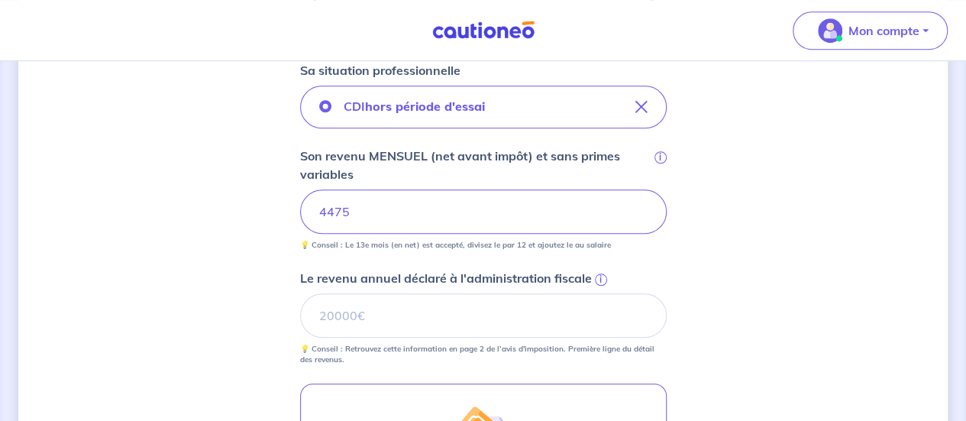
click at [197, 244] on div "Concernant les garants de : [PERSON_NAME] Votre locataire est étudiant, nous al…" at bounding box center [482, 133] width 929 height 1227
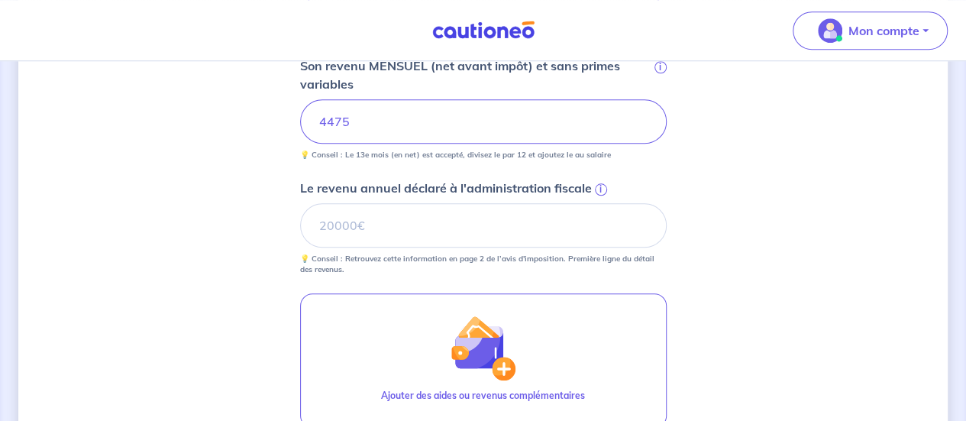
scroll to position [651, 0]
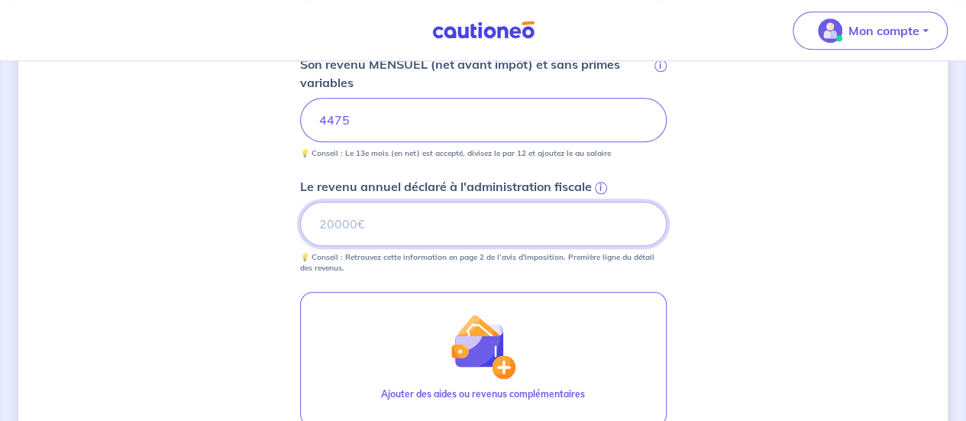
click at [431, 235] on input "Le revenu annuel déclaré à l'administration fiscale i" at bounding box center [483, 224] width 367 height 44
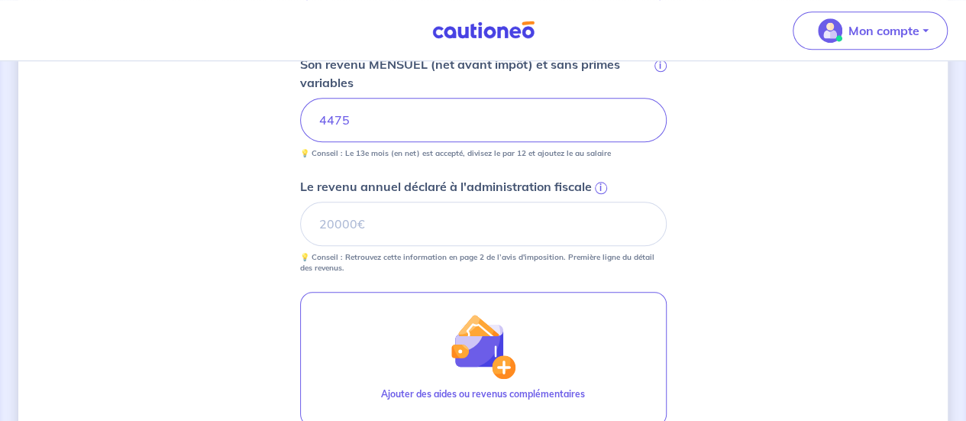
click at [600, 187] on span "i" at bounding box center [601, 188] width 12 height 12
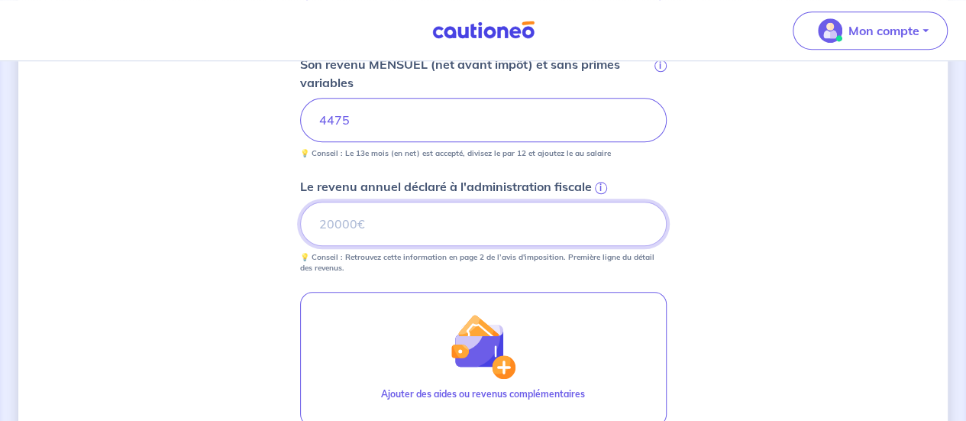
click at [600, 202] on input "Le revenu annuel déclaré à l'administration fiscale i" at bounding box center [483, 224] width 367 height 44
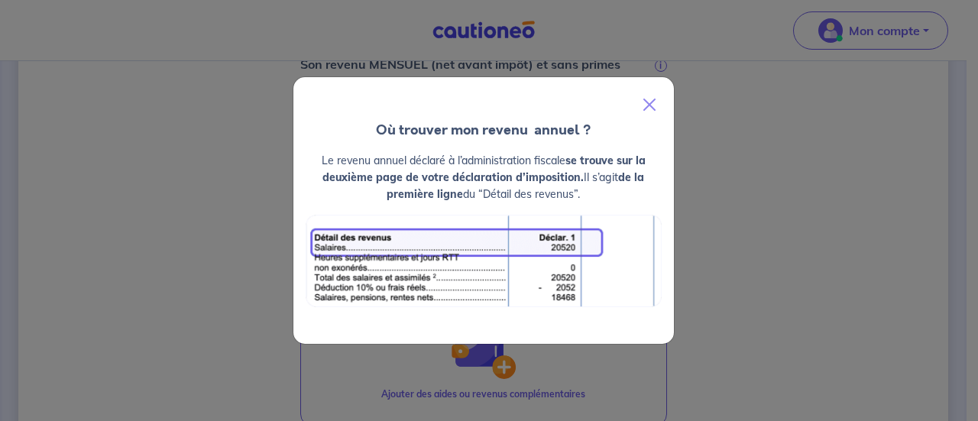
click at [225, 250] on div "Où trouver mon revenu  annuel ? Le revenu annuel déclaré à l’administration fis…" at bounding box center [489, 210] width 978 height 421
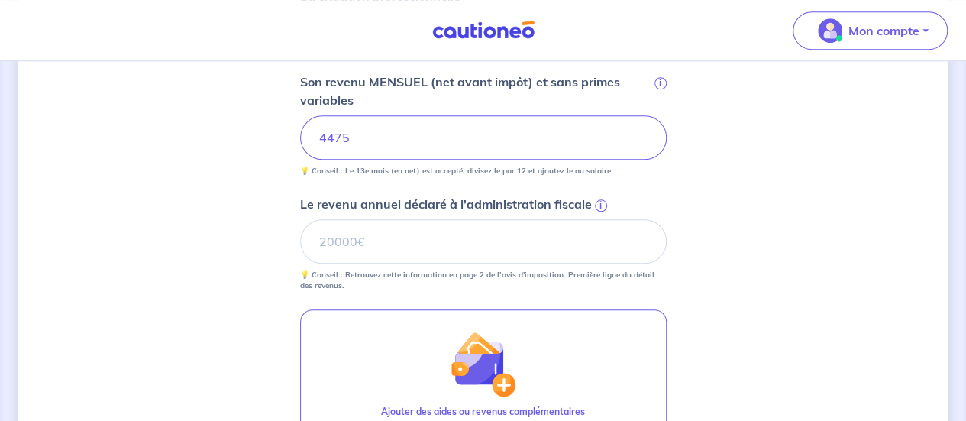
scroll to position [632, 0]
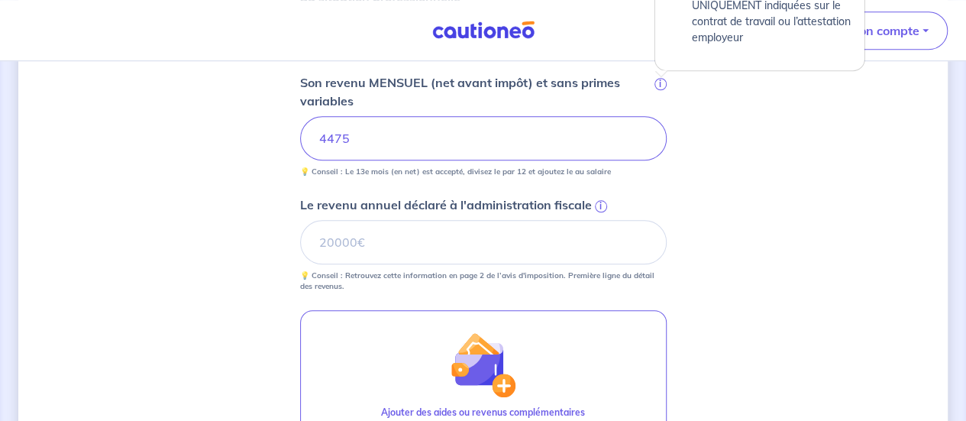
click at [661, 80] on span "i" at bounding box center [661, 84] width 12 height 12
click at [661, 116] on input "4475" at bounding box center [483, 138] width 367 height 44
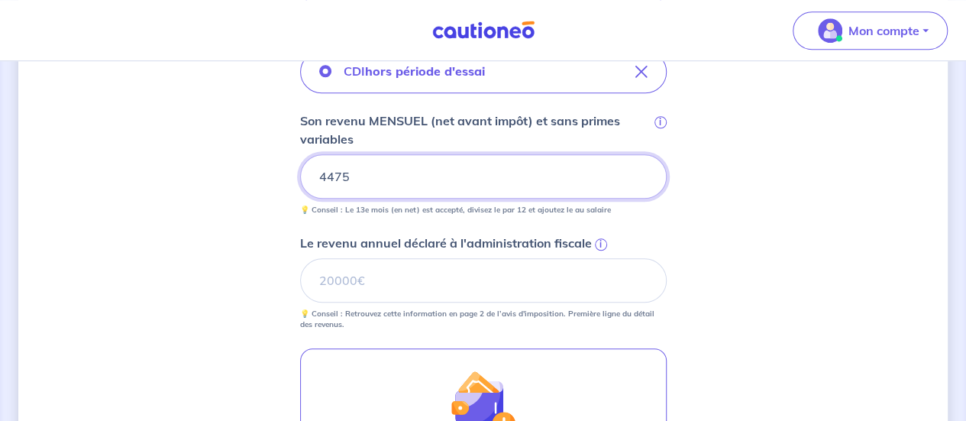
scroll to position [595, 0]
click at [596, 240] on span "i" at bounding box center [601, 244] width 12 height 12
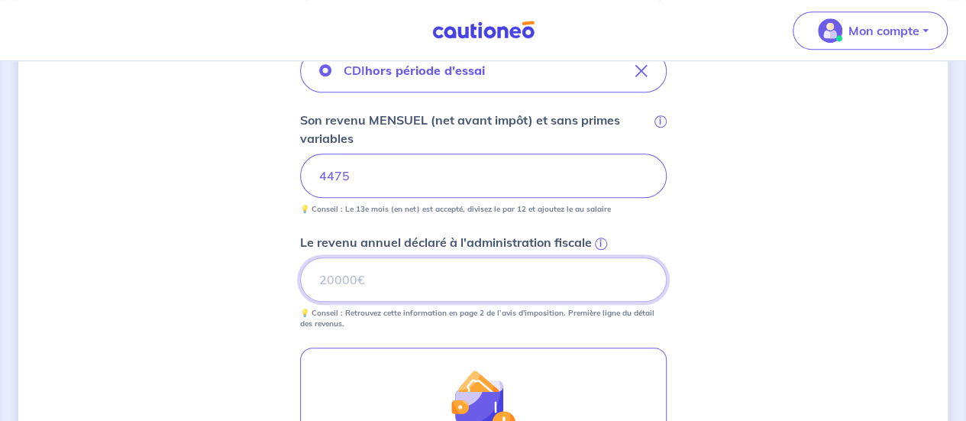
click at [596, 257] on input "Le revenu annuel déclaré à l'administration fiscale i" at bounding box center [483, 279] width 367 height 44
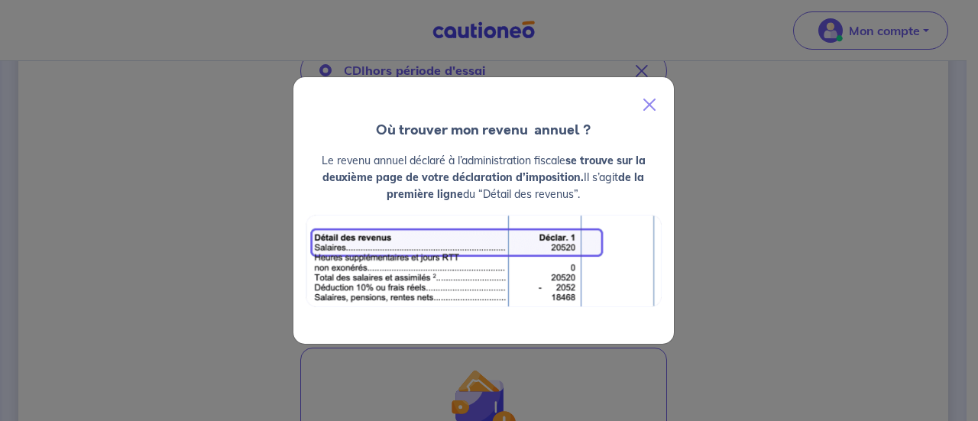
click at [710, 295] on div "Où trouver mon revenu  annuel ? Le revenu annuel déclaré à l’administration fis…" at bounding box center [489, 210] width 978 height 421
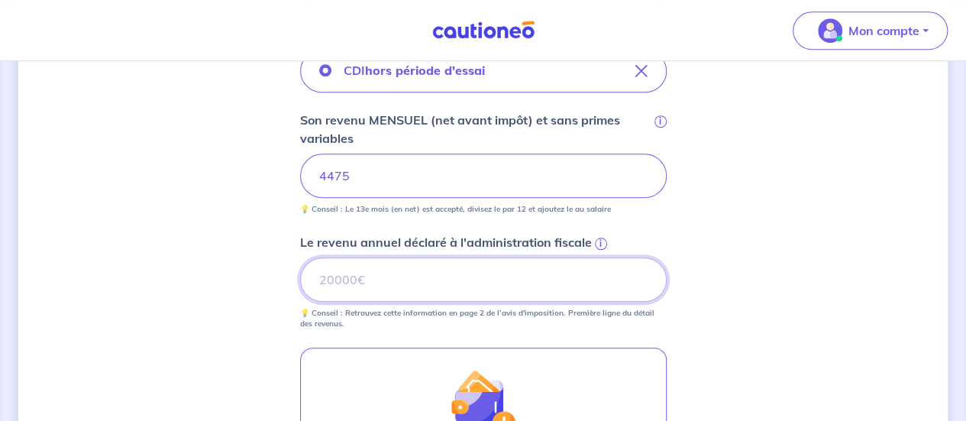
click at [373, 270] on input "Le revenu annuel déclaré à l'administration fiscale i" at bounding box center [483, 279] width 367 height 44
type input "66425"
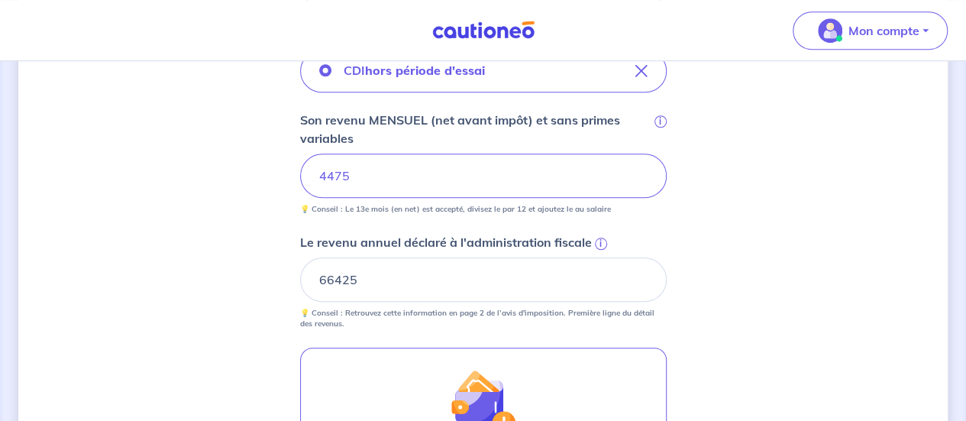
click at [750, 239] on div "Concernant les garants de : [PERSON_NAME] Votre locataire est étudiant, nous al…" at bounding box center [482, 97] width 929 height 1227
click at [605, 244] on div "i" at bounding box center [599, 241] width 15 height 15
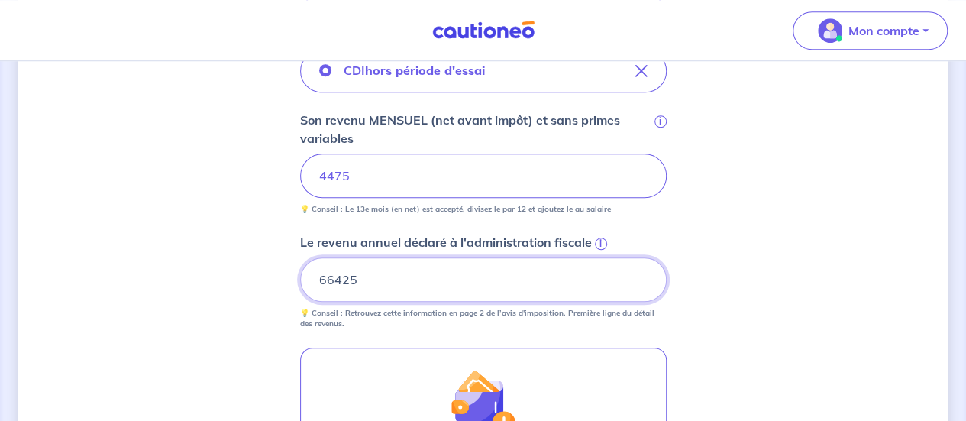
click at [605, 257] on input "66425" at bounding box center [483, 279] width 367 height 44
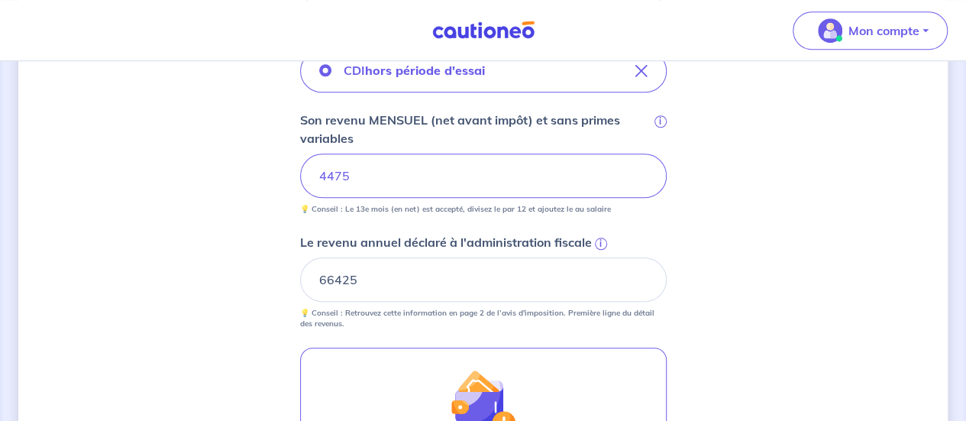
click at [599, 242] on span "i" at bounding box center [601, 244] width 12 height 12
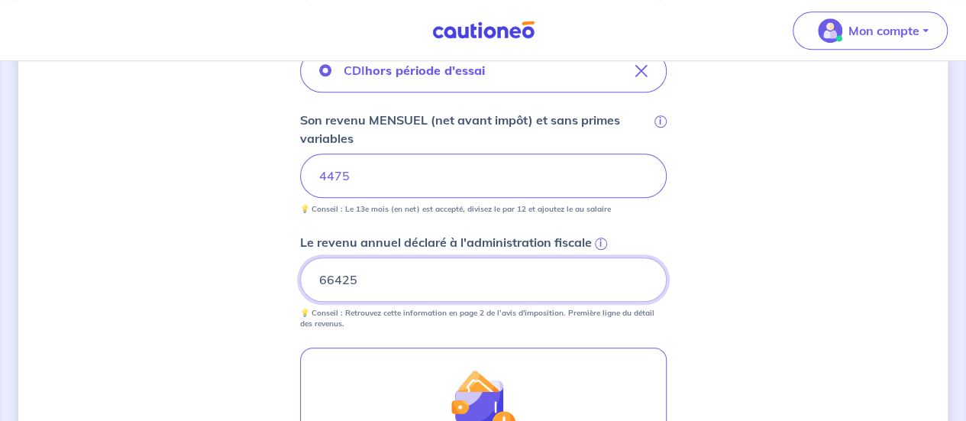
click at [599, 257] on input "66425" at bounding box center [483, 279] width 367 height 44
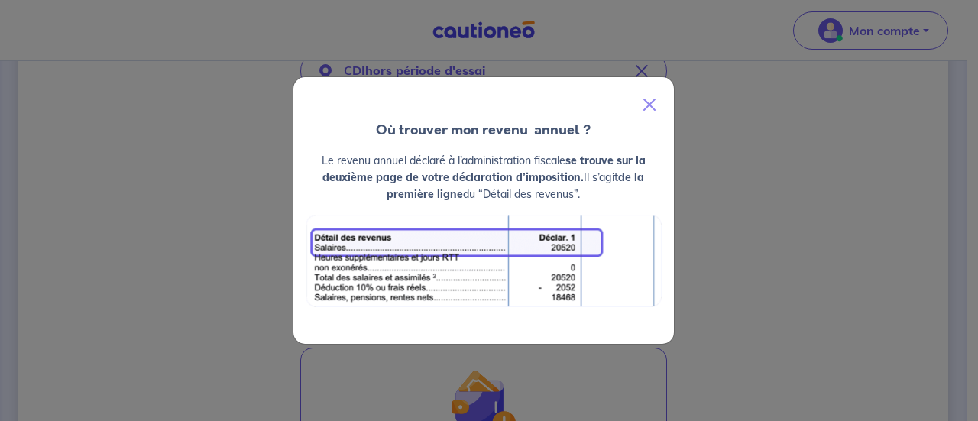
click at [707, 273] on div "Où trouver mon revenu  annuel ? Le revenu annuel déclaré à l’administration fis…" at bounding box center [489, 210] width 978 height 421
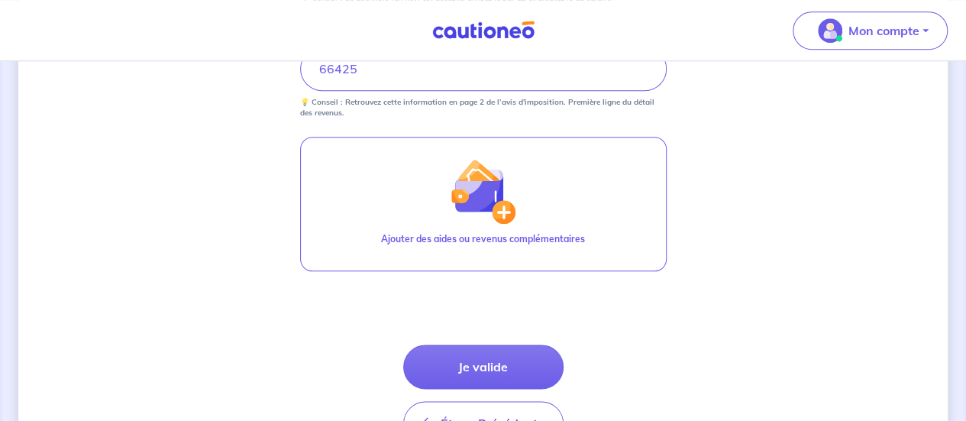
scroll to position [858, 0]
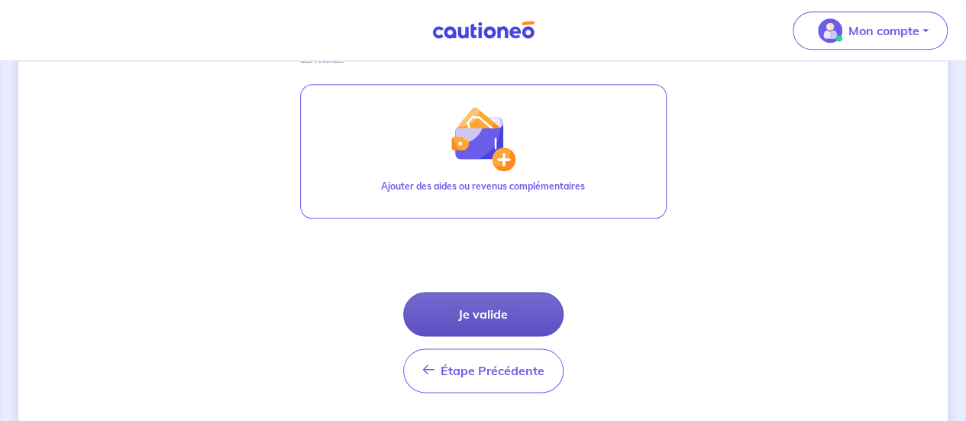
click at [534, 306] on button "Je valide" at bounding box center [483, 314] width 160 height 44
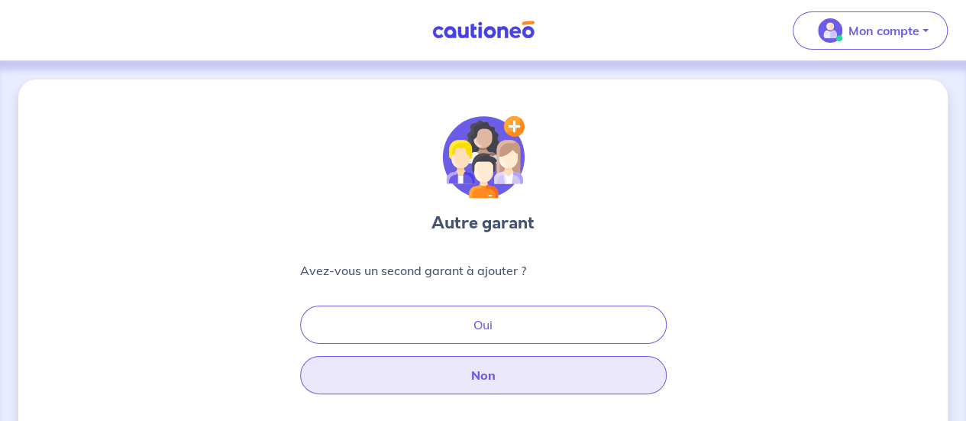
click at [459, 371] on button "Non" at bounding box center [483, 375] width 367 height 38
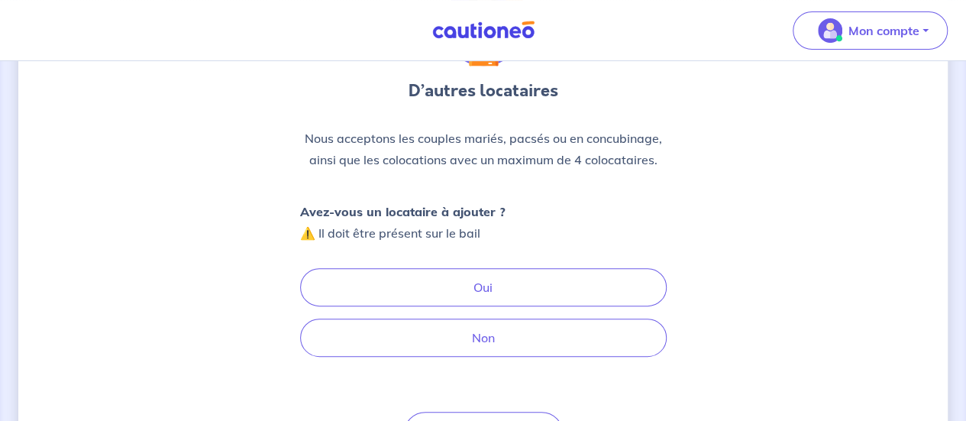
scroll to position [153, 0]
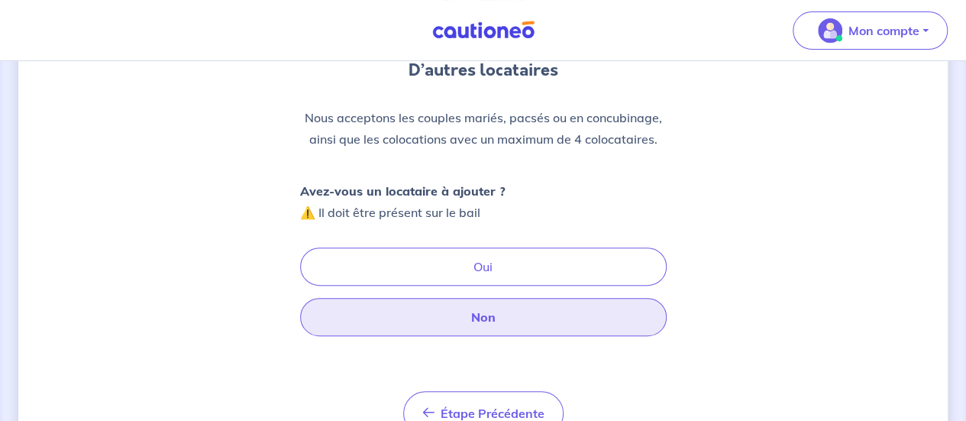
click at [498, 322] on button "Non" at bounding box center [483, 317] width 367 height 38
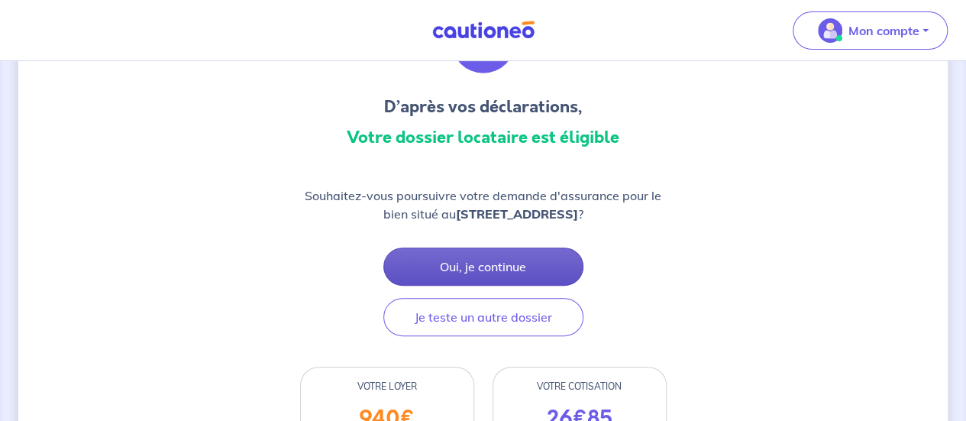
scroll to position [115, 0]
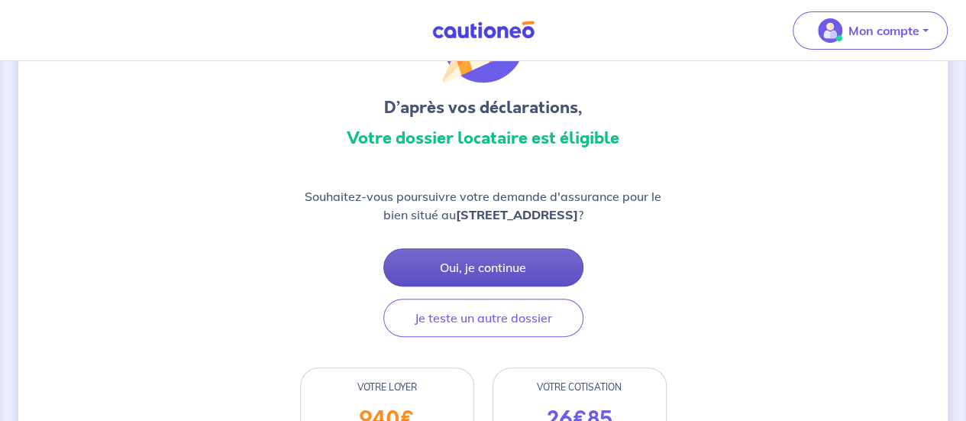
click at [501, 271] on button "Oui, je continue" at bounding box center [483, 267] width 200 height 38
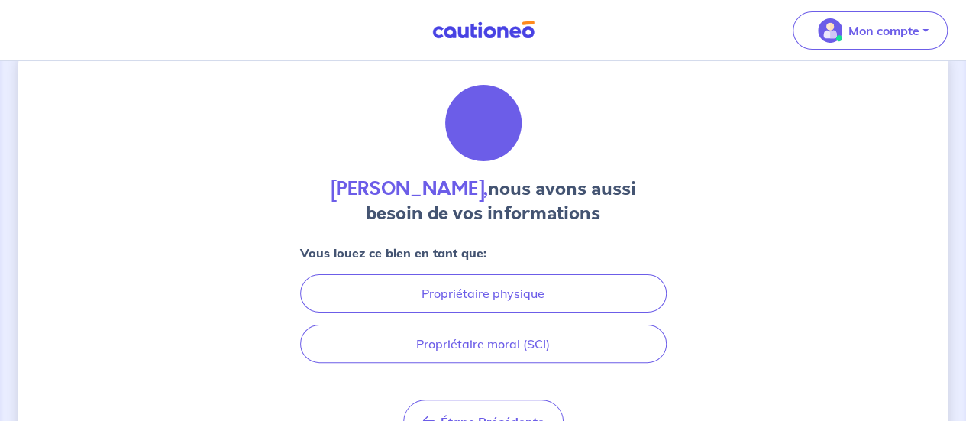
scroll to position [38, 0]
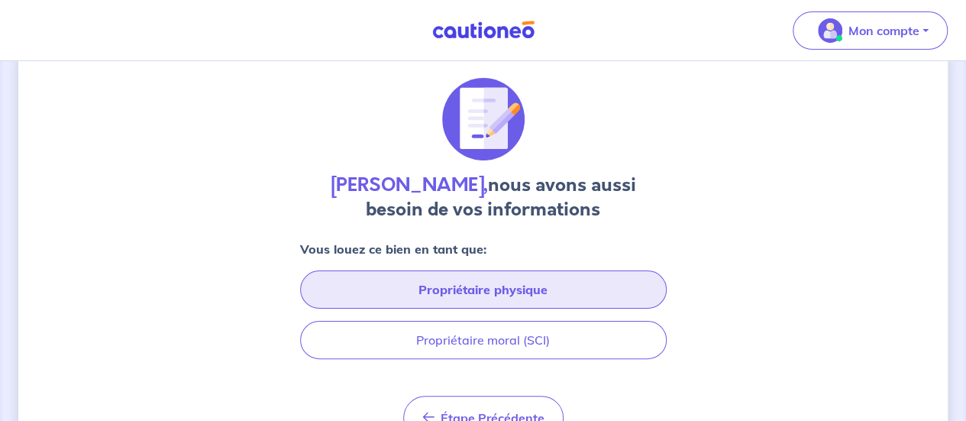
click at [501, 271] on button "Propriétaire physique" at bounding box center [483, 289] width 367 height 38
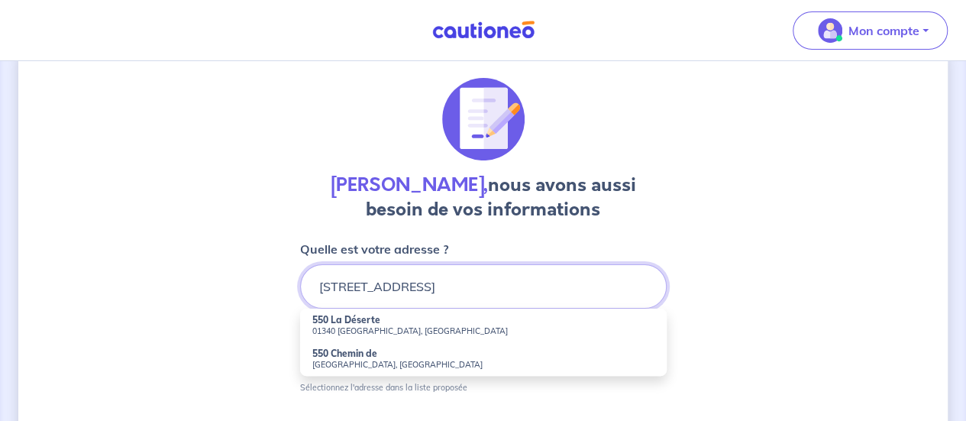
type input "[STREET_ADDRESS]"
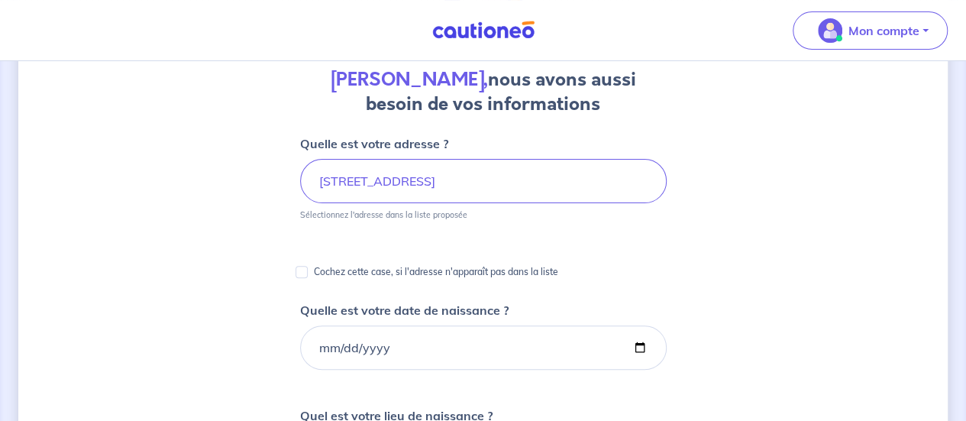
scroll to position [147, 0]
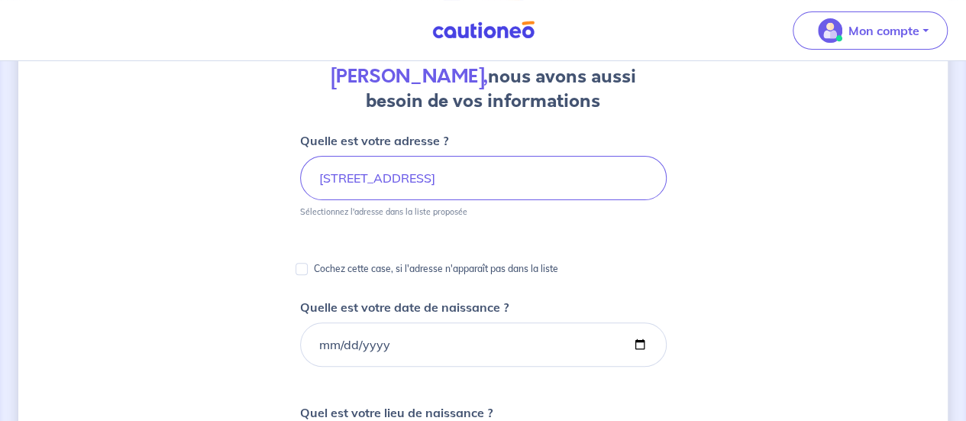
click at [307, 269] on div "Cochez cette case, si l'adresse n'apparaît pas dans la liste" at bounding box center [483, 269] width 367 height 18
click at [302, 269] on input "Cochez cette case, si l'adresse n'apparaît pas dans la liste" at bounding box center [302, 269] width 12 height 12
checkbox input "true"
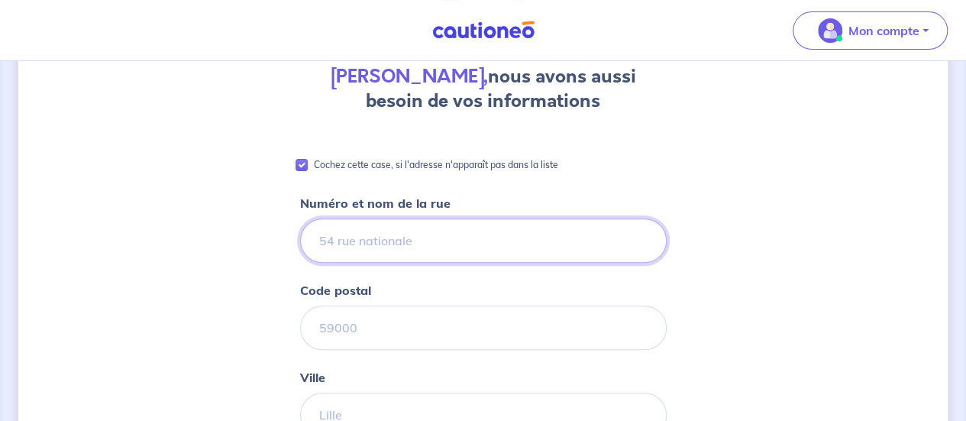
click at [391, 244] on input "Numéro et nom de la rue" at bounding box center [483, 240] width 367 height 44
type input "[STREET_ADDRESS]"
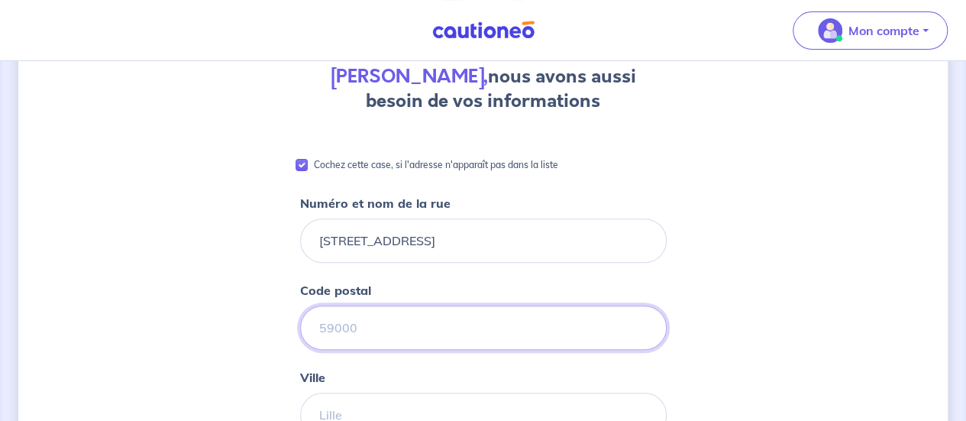
click at [371, 315] on input "Code postal" at bounding box center [483, 328] width 367 height 44
type input "01340"
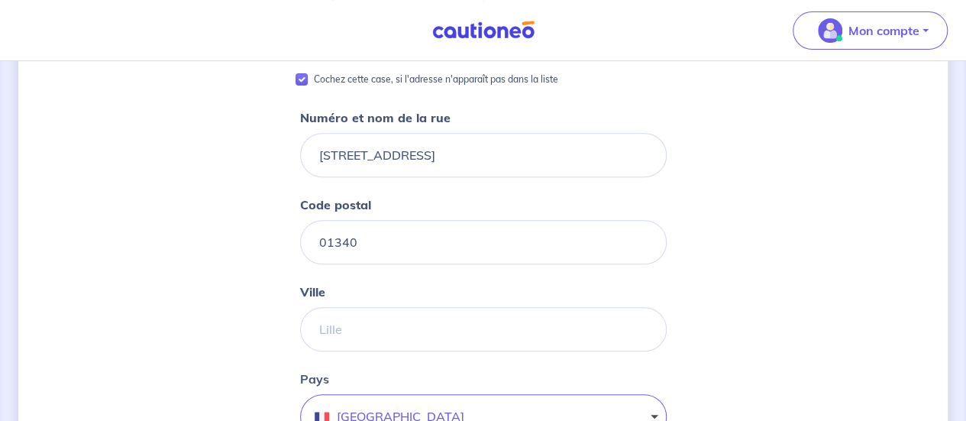
scroll to position [241, 0]
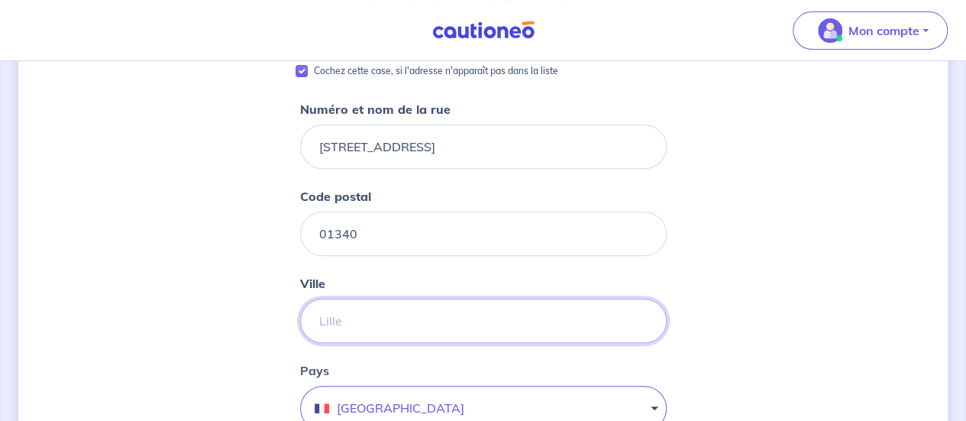
click at [351, 317] on input "Ville" at bounding box center [483, 321] width 367 height 44
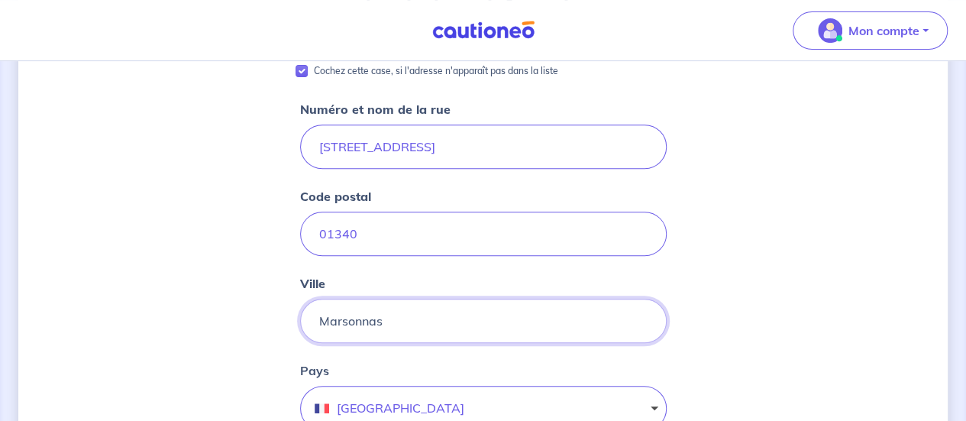
type input "Marsonnas"
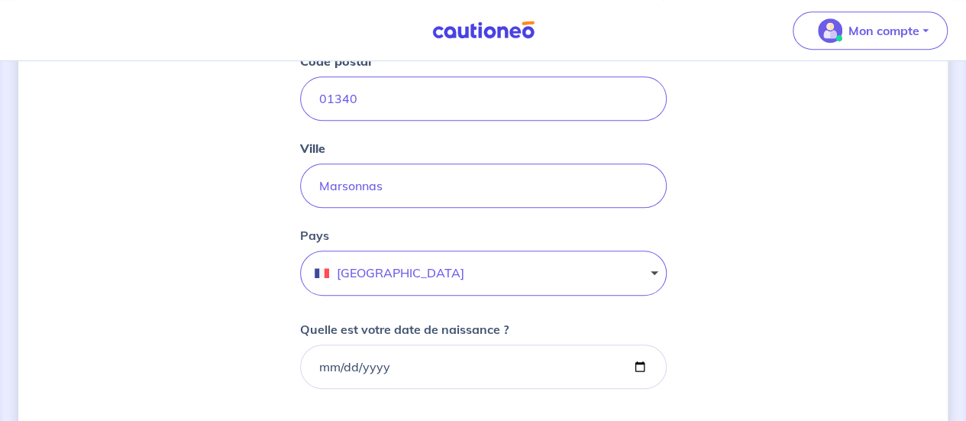
click at [260, 306] on div "[PERSON_NAME], nous avons aussi besoin de vos informations Cochez cette case, s…" at bounding box center [482, 324] width 929 height 1240
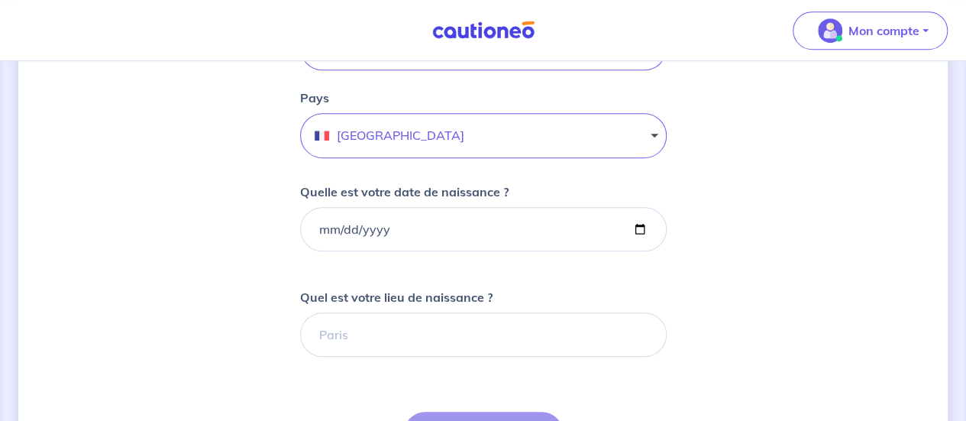
scroll to position [514, 0]
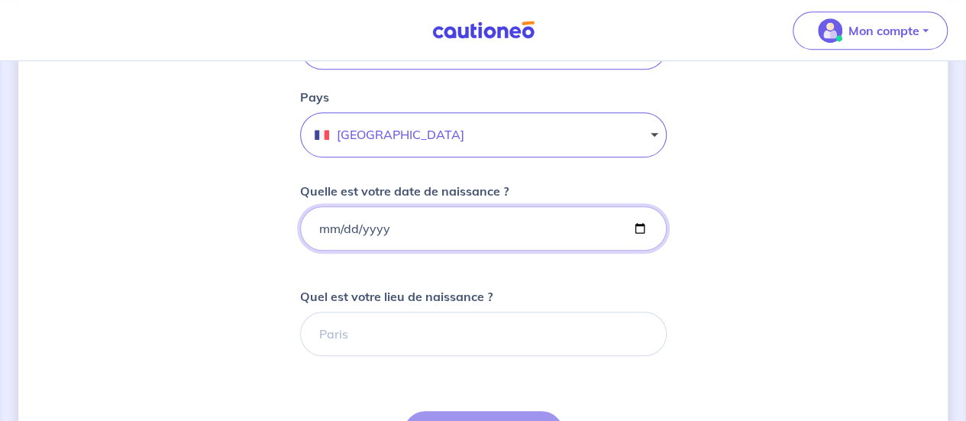
click at [377, 221] on input "Quelle est votre date de naissance ?" at bounding box center [483, 228] width 367 height 44
click at [328, 222] on input "Quelle est votre date de naissance ?" at bounding box center [483, 228] width 367 height 44
type input "[DATE]"
click at [278, 258] on div "[PERSON_NAME], nous avons aussi besoin de vos informations Cochez cette case, s…" at bounding box center [482, 185] width 929 height 1240
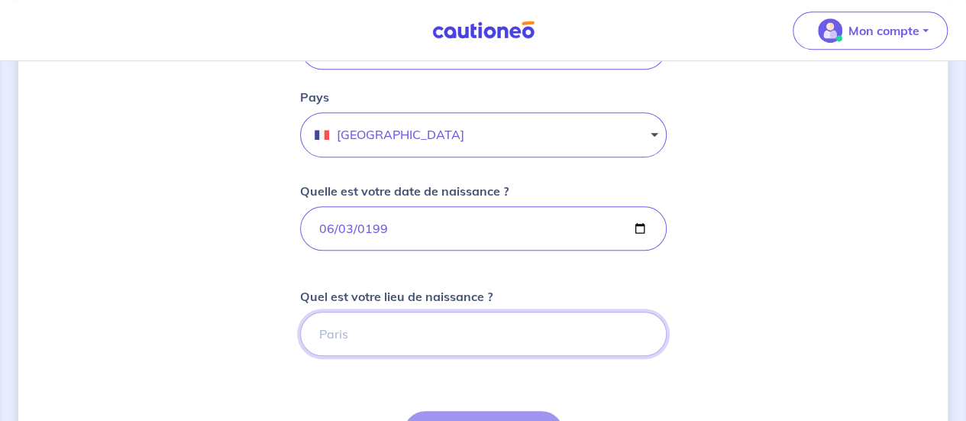
click at [394, 315] on input "Quel est votre lieu de naissance ?" at bounding box center [483, 334] width 367 height 44
type input "[GEOGRAPHIC_DATA]"
click at [204, 299] on div "[PERSON_NAME], nous avons aussi besoin de vos informations Cochez cette case, s…" at bounding box center [482, 185] width 929 height 1240
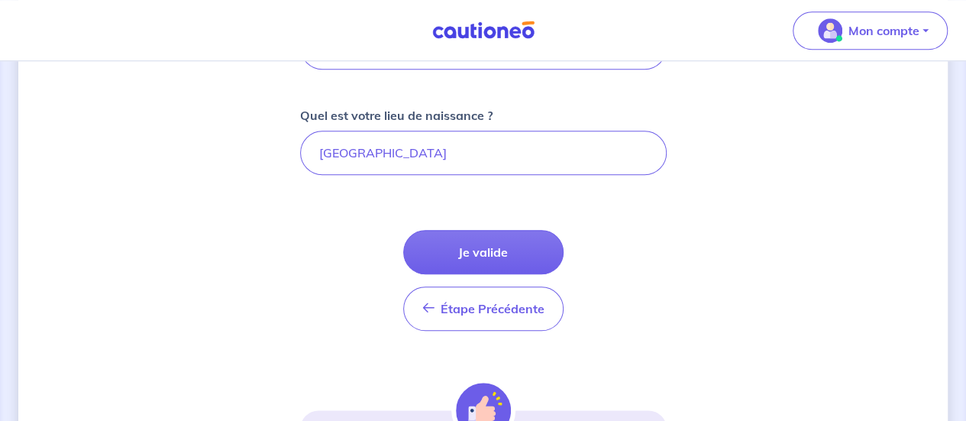
scroll to position [696, 0]
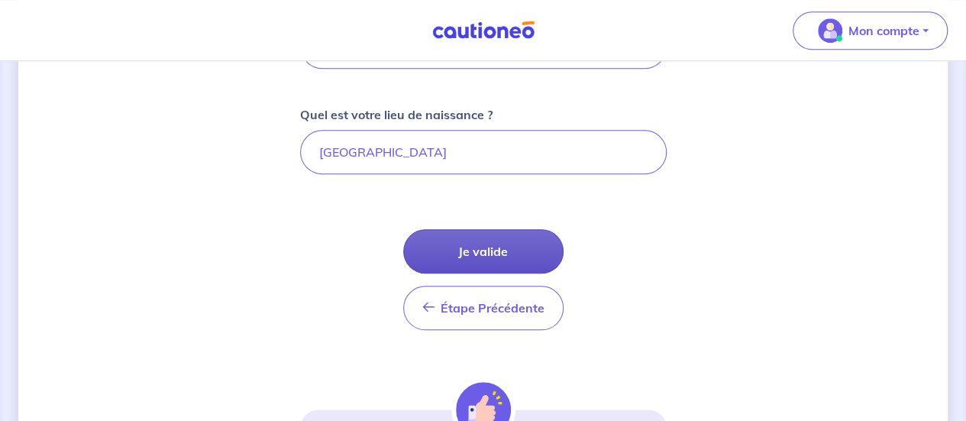
click at [483, 243] on button "Je valide" at bounding box center [483, 251] width 160 height 44
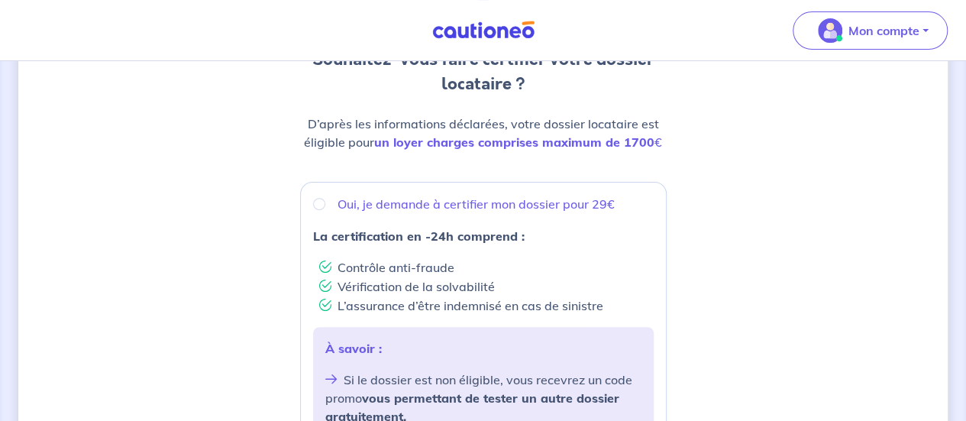
scroll to position [177, 0]
click at [319, 199] on input "Oui, je demande à certifier mon dossier pour 29€" at bounding box center [319, 202] width 12 height 12
radio input "true"
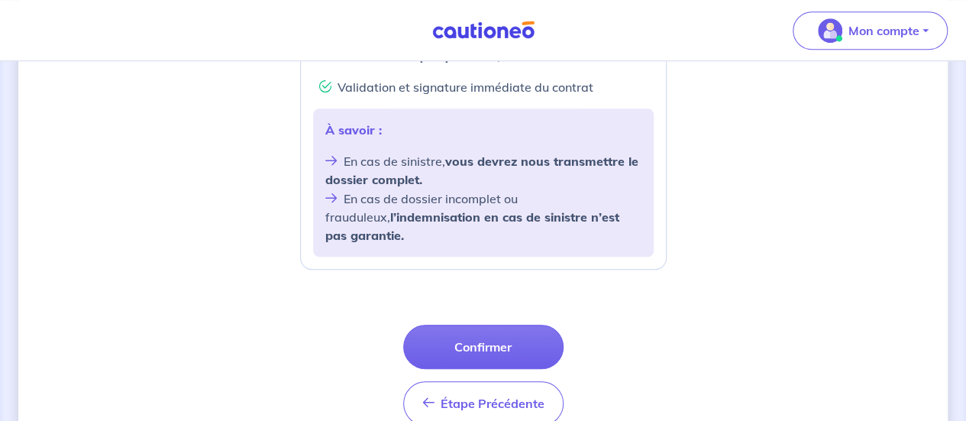
scroll to position [663, 0]
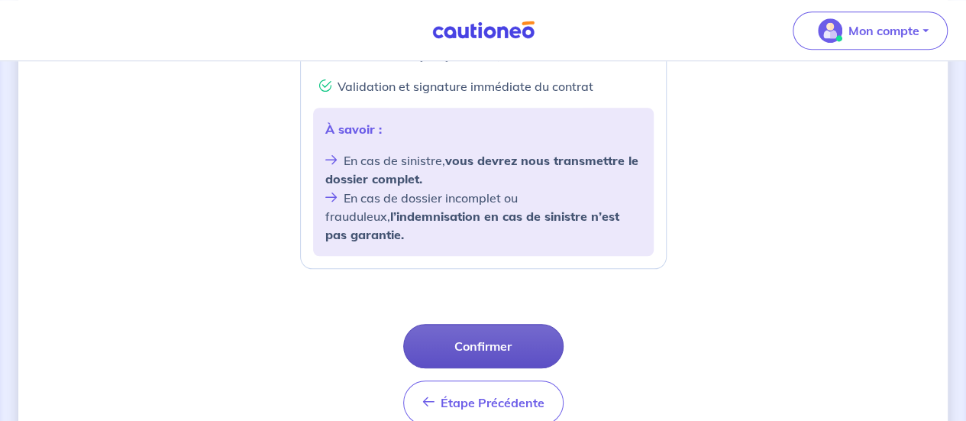
click at [474, 331] on button "Confirmer" at bounding box center [483, 346] width 160 height 44
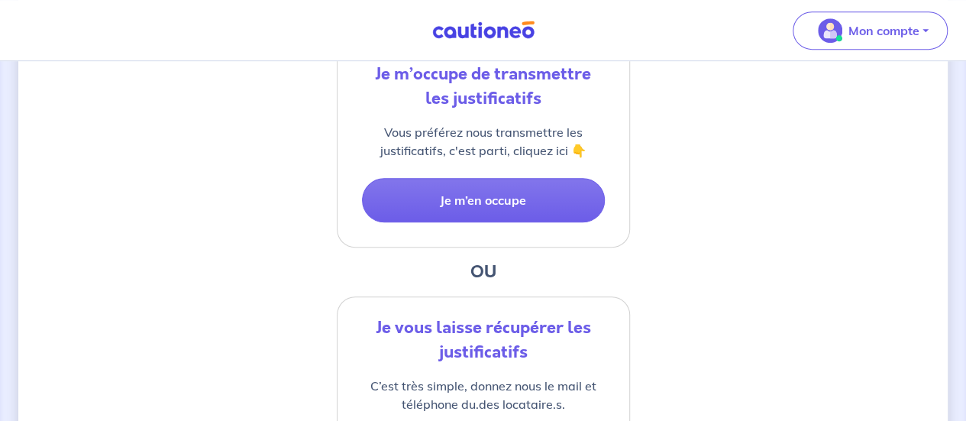
scroll to position [384, 0]
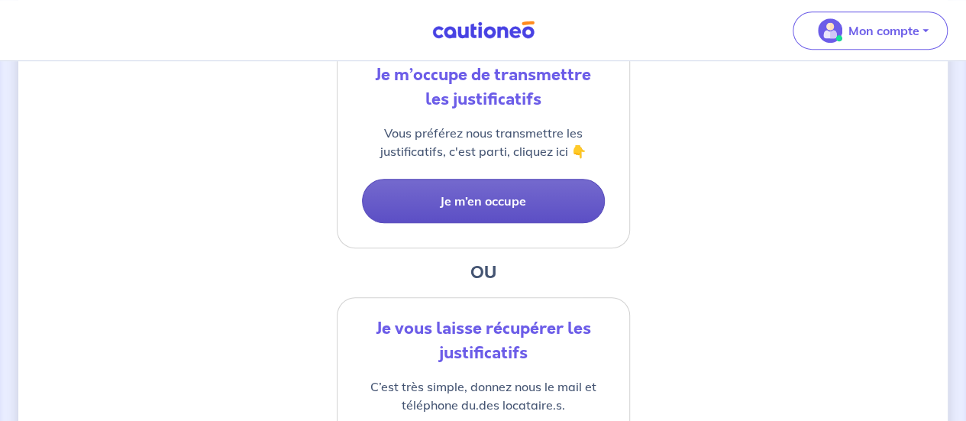
click at [497, 189] on button "Je m’en occupe" at bounding box center [483, 201] width 243 height 44
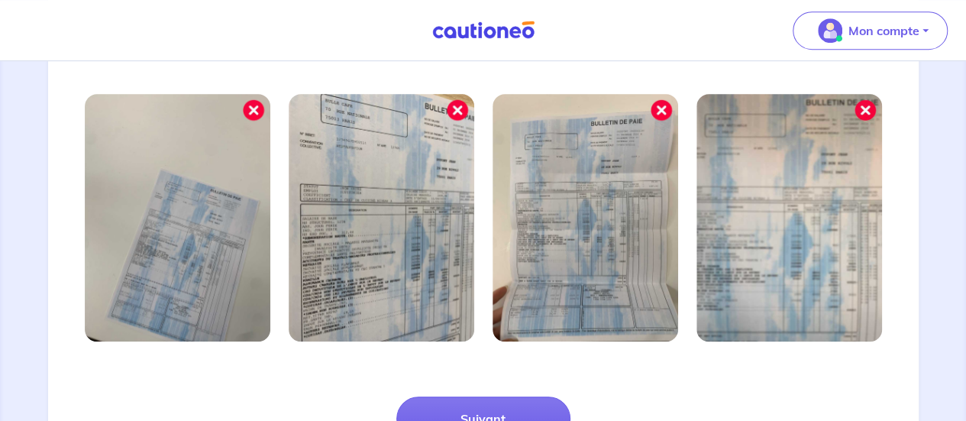
scroll to position [626, 0]
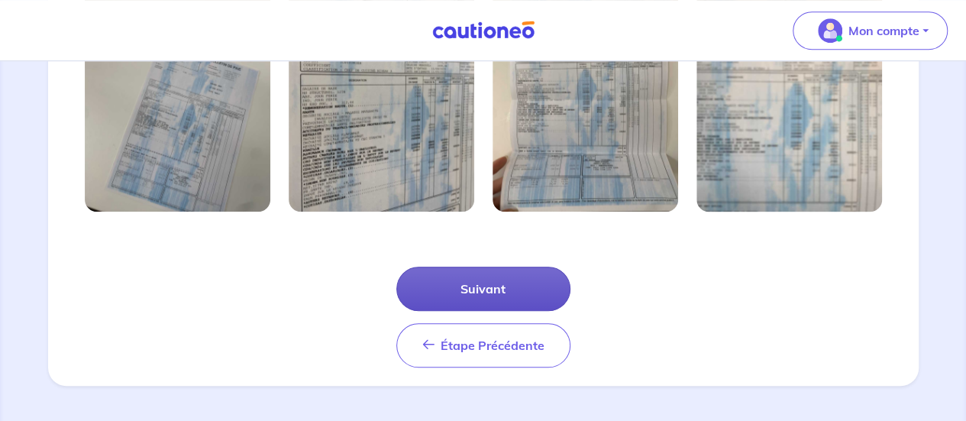
click at [479, 286] on button "Suivant" at bounding box center [483, 289] width 174 height 44
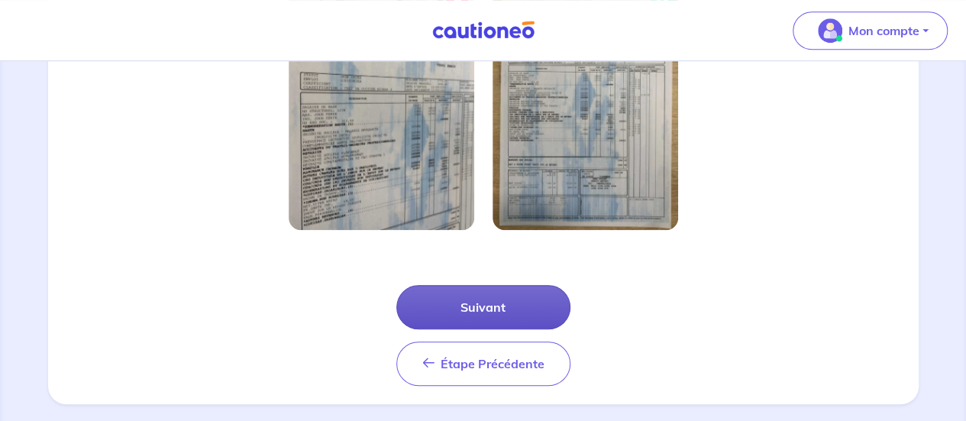
scroll to position [535, 0]
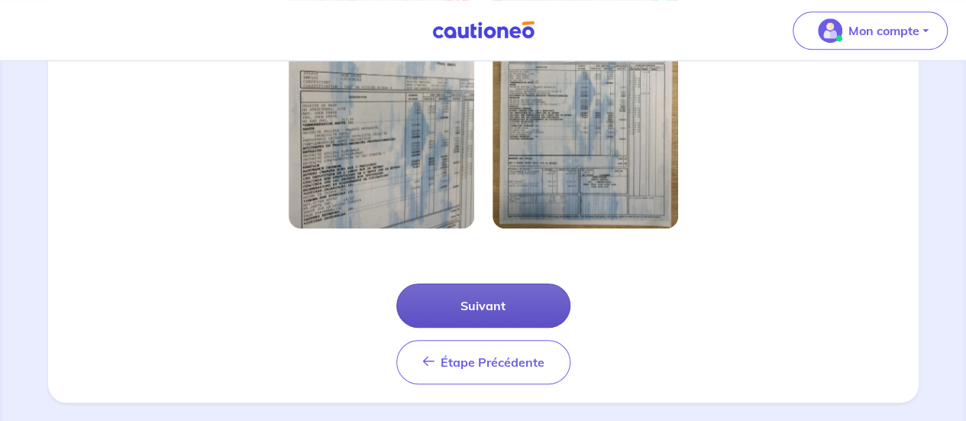
click at [474, 296] on button "Suivant" at bounding box center [483, 305] width 174 height 44
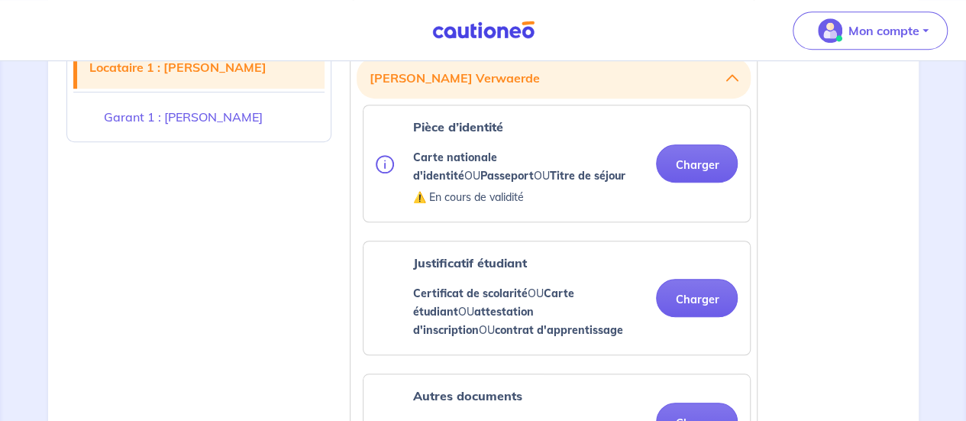
scroll to position [461, 0]
click at [723, 146] on button "Charger" at bounding box center [697, 163] width 82 height 38
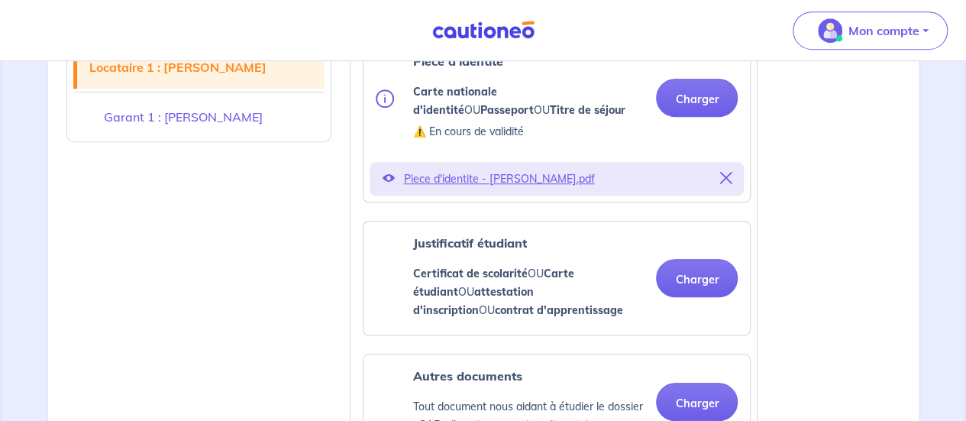
scroll to position [527, 0]
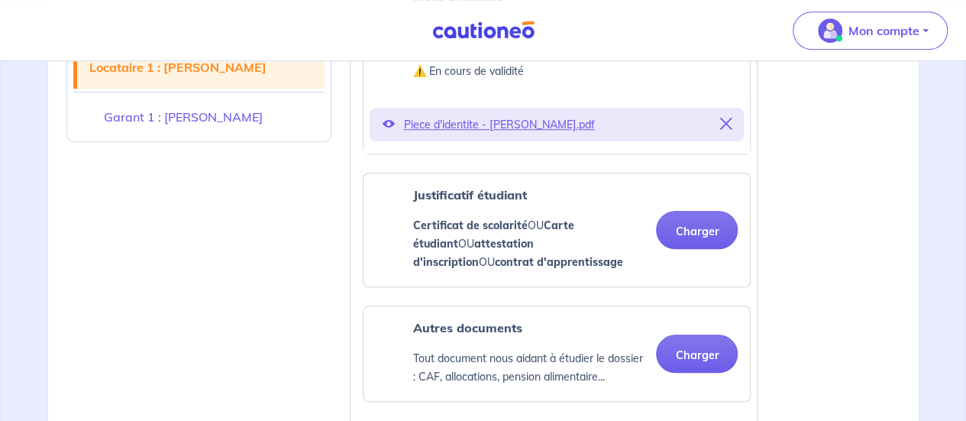
scroll to position [587, 0]
click at [702, 228] on button "Charger" at bounding box center [697, 229] width 82 height 38
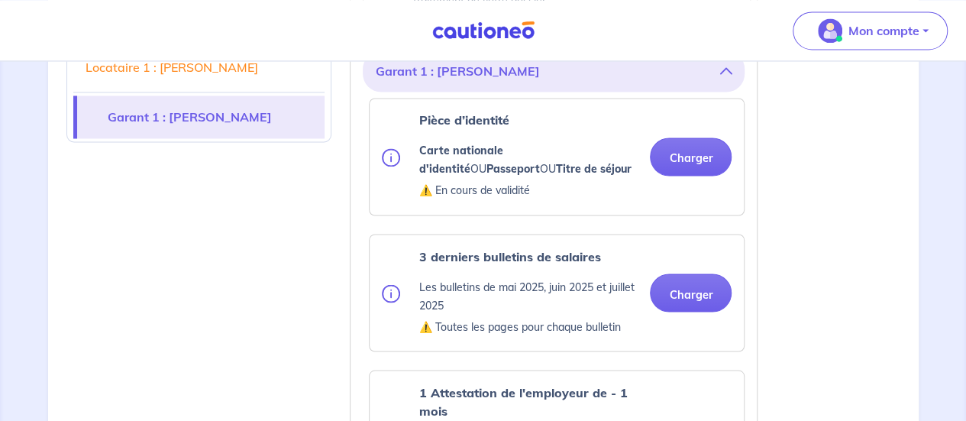
scroll to position [1245, 0]
click at [690, 149] on button "Charger" at bounding box center [691, 156] width 82 height 38
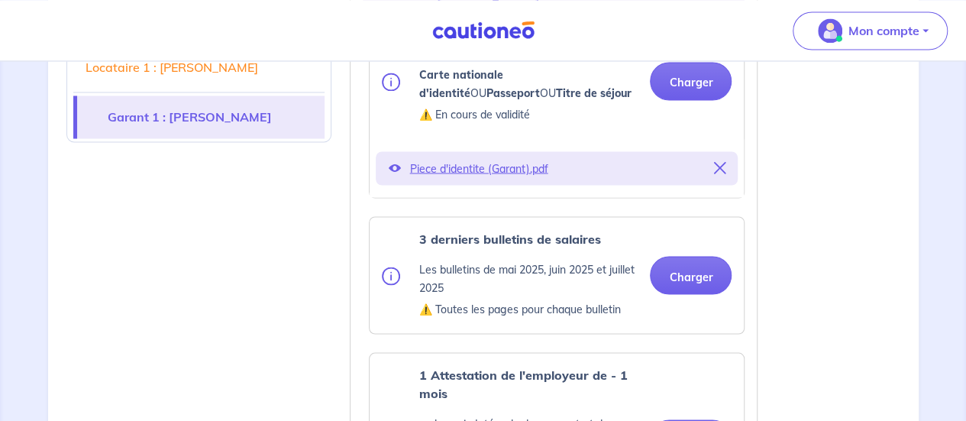
scroll to position [1323, 0]
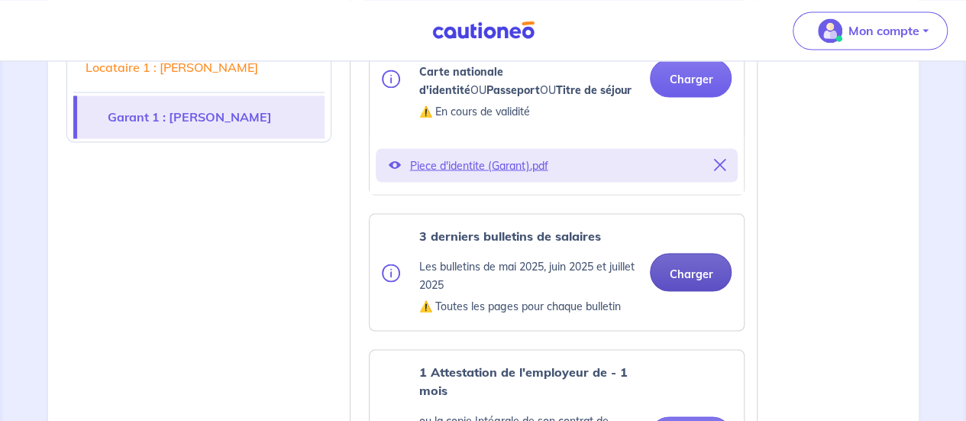
click at [693, 277] on button "Charger" at bounding box center [691, 272] width 82 height 38
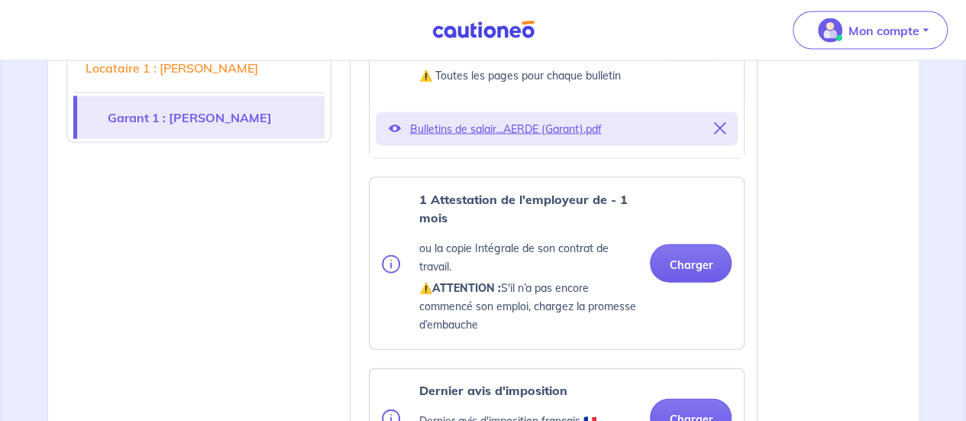
scroll to position [1555, 0]
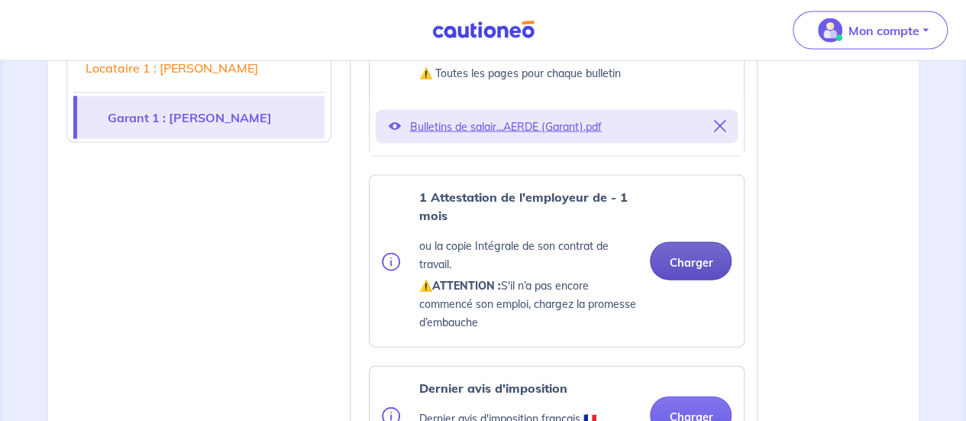
click at [672, 251] on button "Charger" at bounding box center [691, 261] width 82 height 38
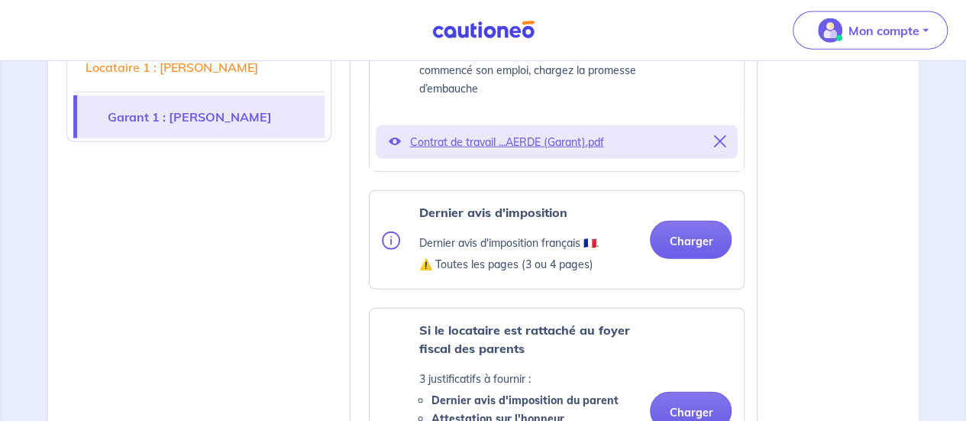
scroll to position [1791, 0]
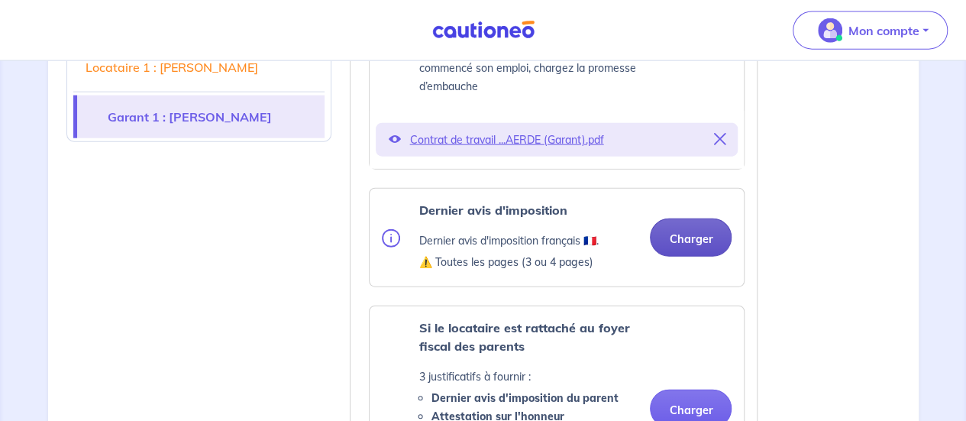
click at [683, 226] on button "Charger" at bounding box center [691, 237] width 82 height 38
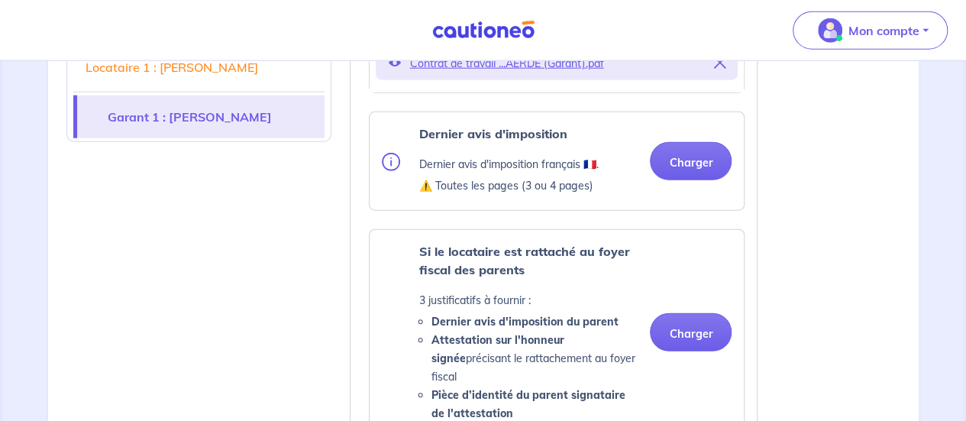
scroll to position [1868, 0]
click at [694, 164] on button "Charger" at bounding box center [691, 160] width 82 height 38
click at [695, 163] on button "Charger" at bounding box center [691, 160] width 82 height 38
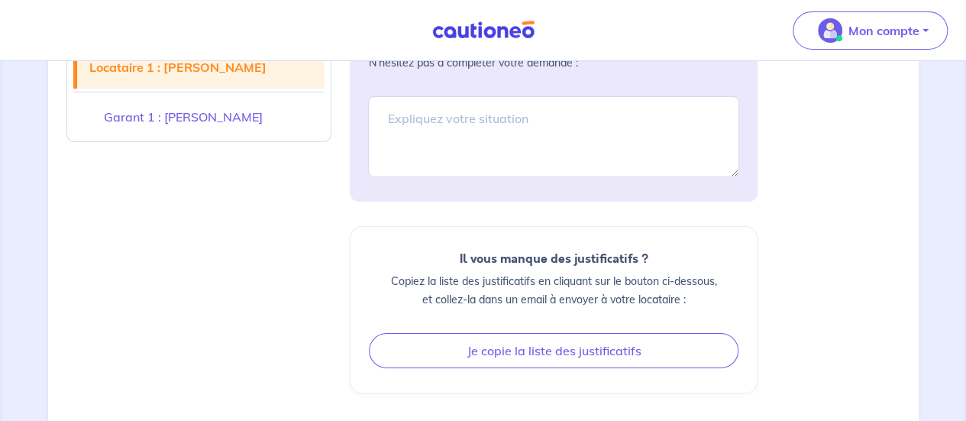
scroll to position [2596, 0]
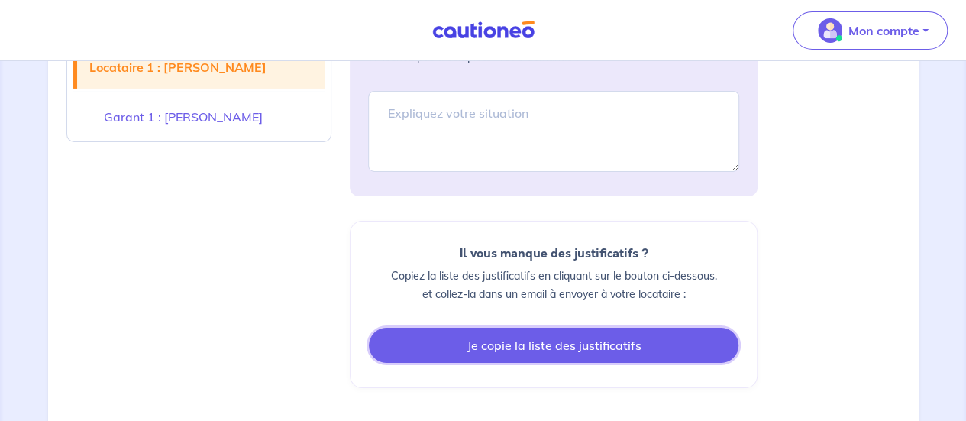
click at [516, 328] on button "Je copie la liste des justificatifs" at bounding box center [554, 345] width 370 height 35
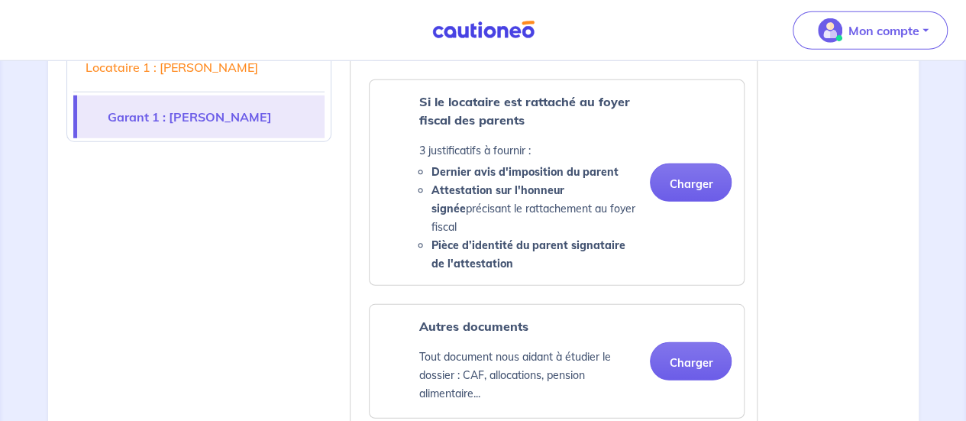
scroll to position [2069, 0]
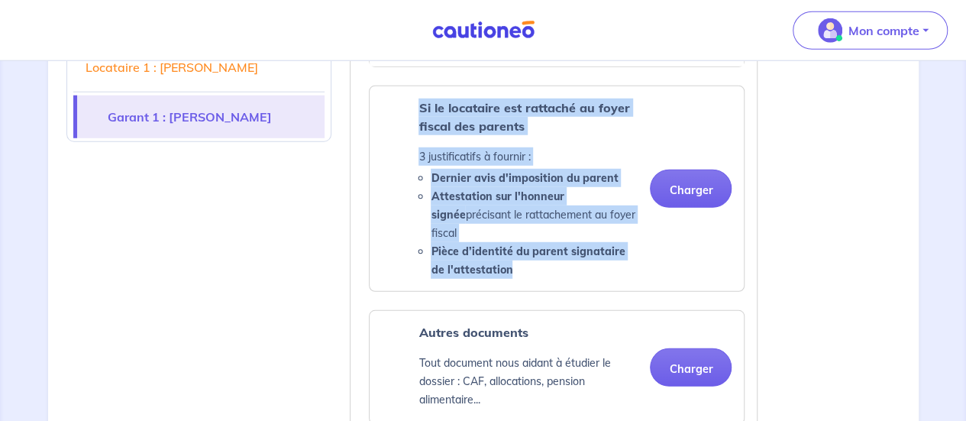
drag, startPoint x: 416, startPoint y: 100, endPoint x: 496, endPoint y: 245, distance: 165.8
click at [496, 245] on div "Si le locataire est rattaché au foyer fiscal des parents 3 justificatifs à four…" at bounding box center [510, 189] width 256 height 180
copy div "Si le locataire est rattaché au foyer fiscal des parents 3 justificatifs à four…"
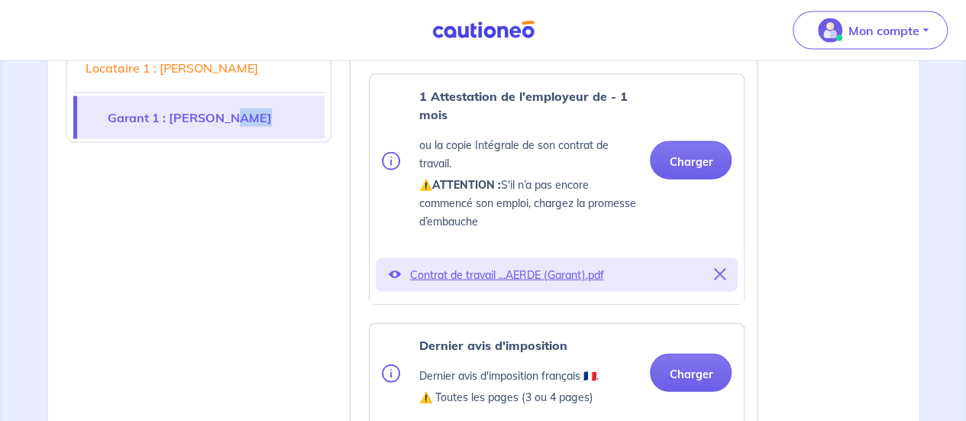
scroll to position [849, 0]
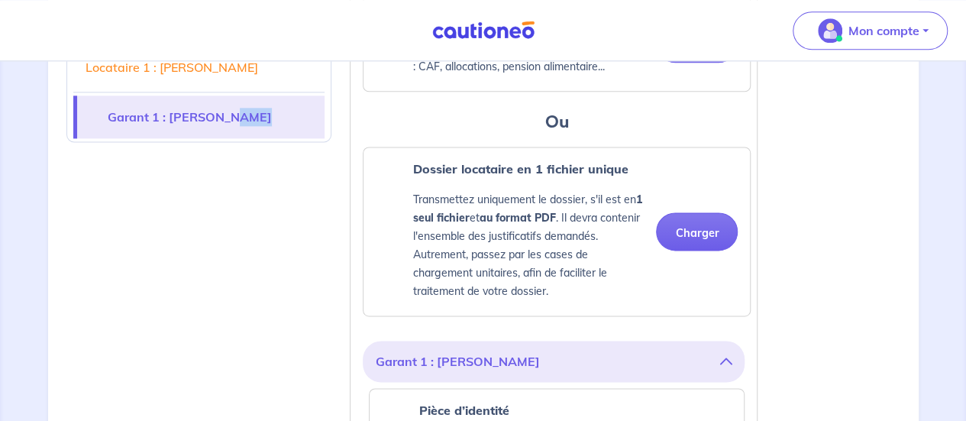
drag, startPoint x: 309, startPoint y: 231, endPoint x: 310, endPoint y: -81, distance: 312.4
